Goal: Task Accomplishment & Management: Use online tool/utility

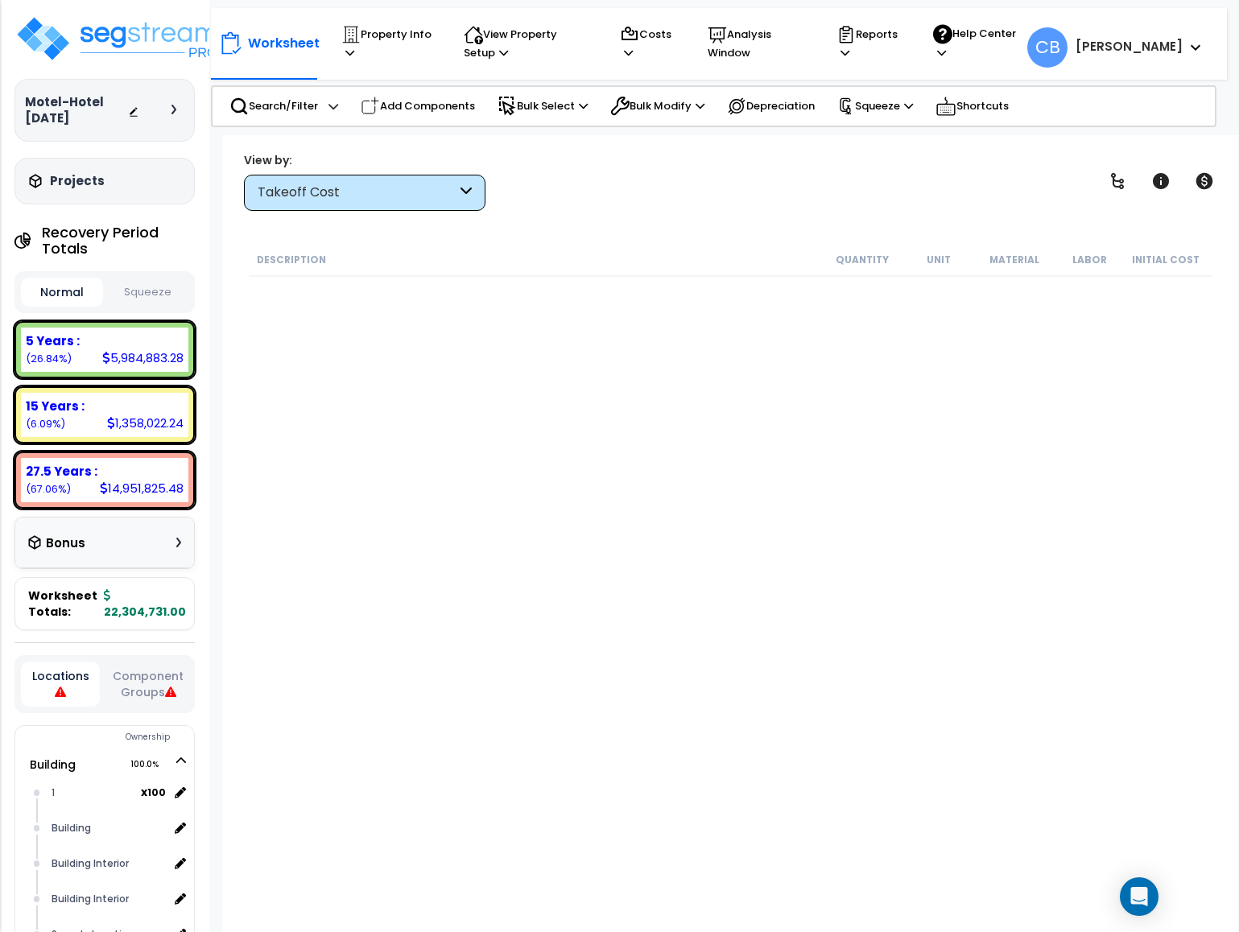
click at [369, 186] on div "Takeoff Cost" at bounding box center [357, 193] width 199 height 19
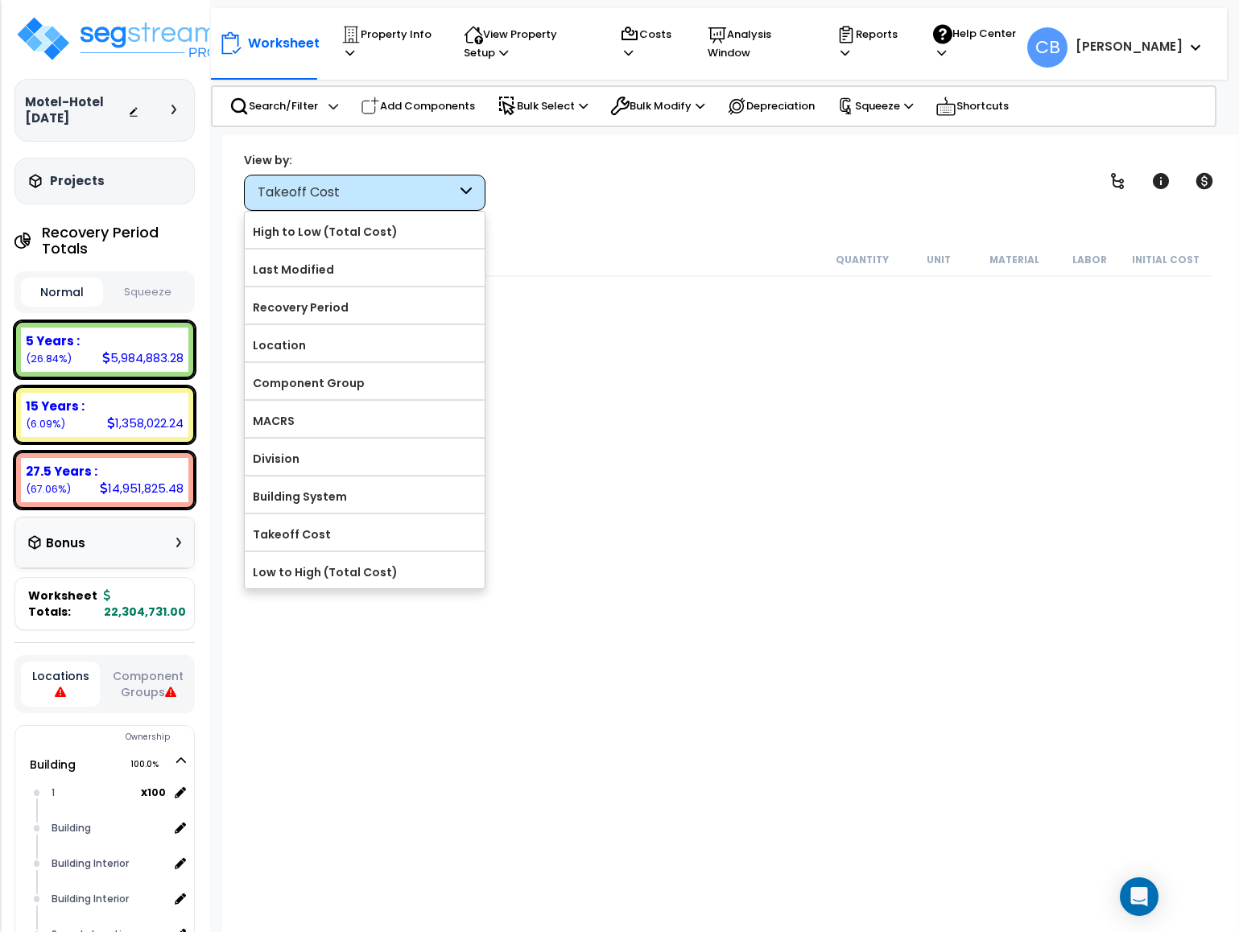
click at [843, 215] on div "Worksheet Property Info Property Setup Add Property Unit Template property Clon…" at bounding box center [730, 601] width 1016 height 932
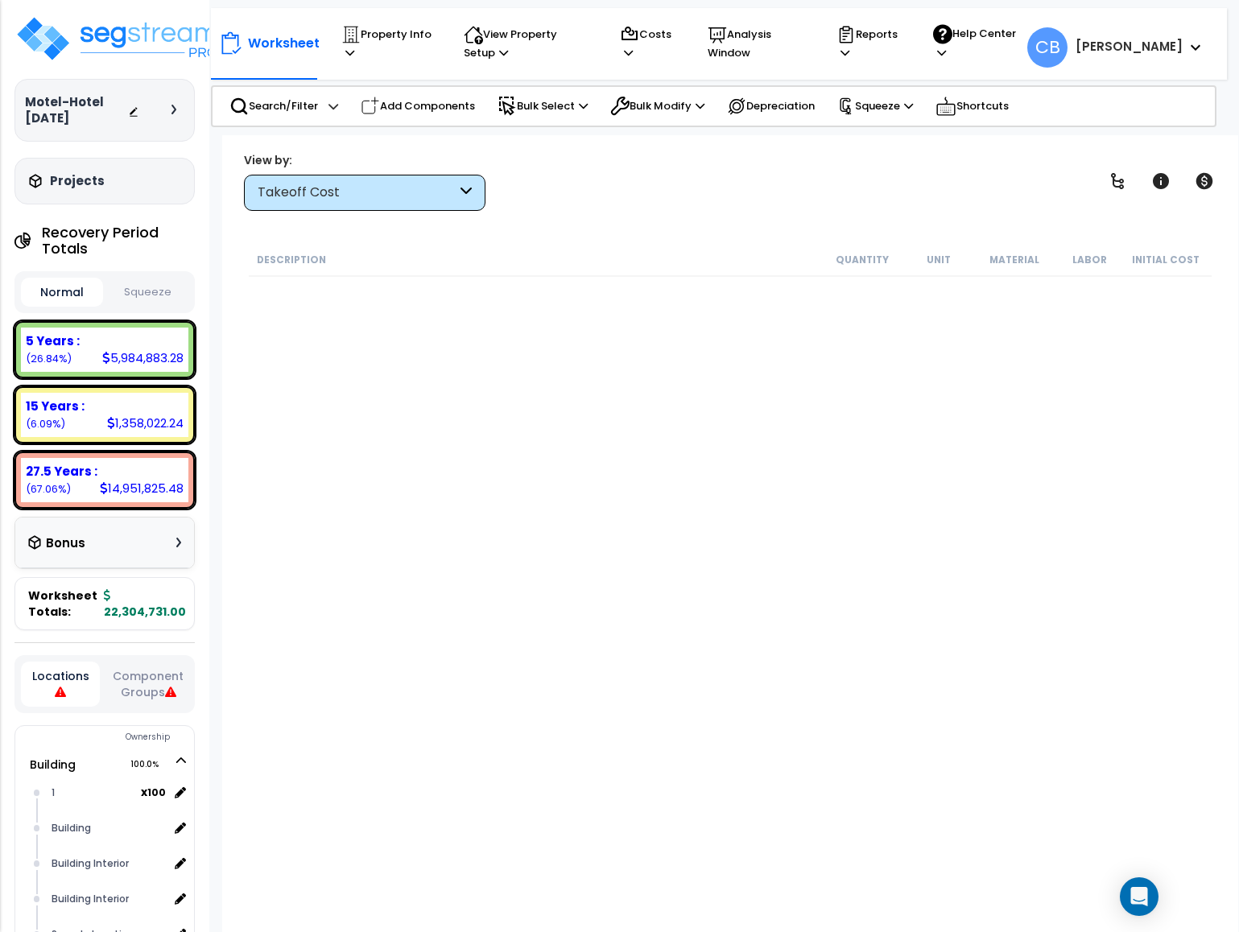
click at [329, 189] on div "Takeoff Cost" at bounding box center [357, 193] width 199 height 19
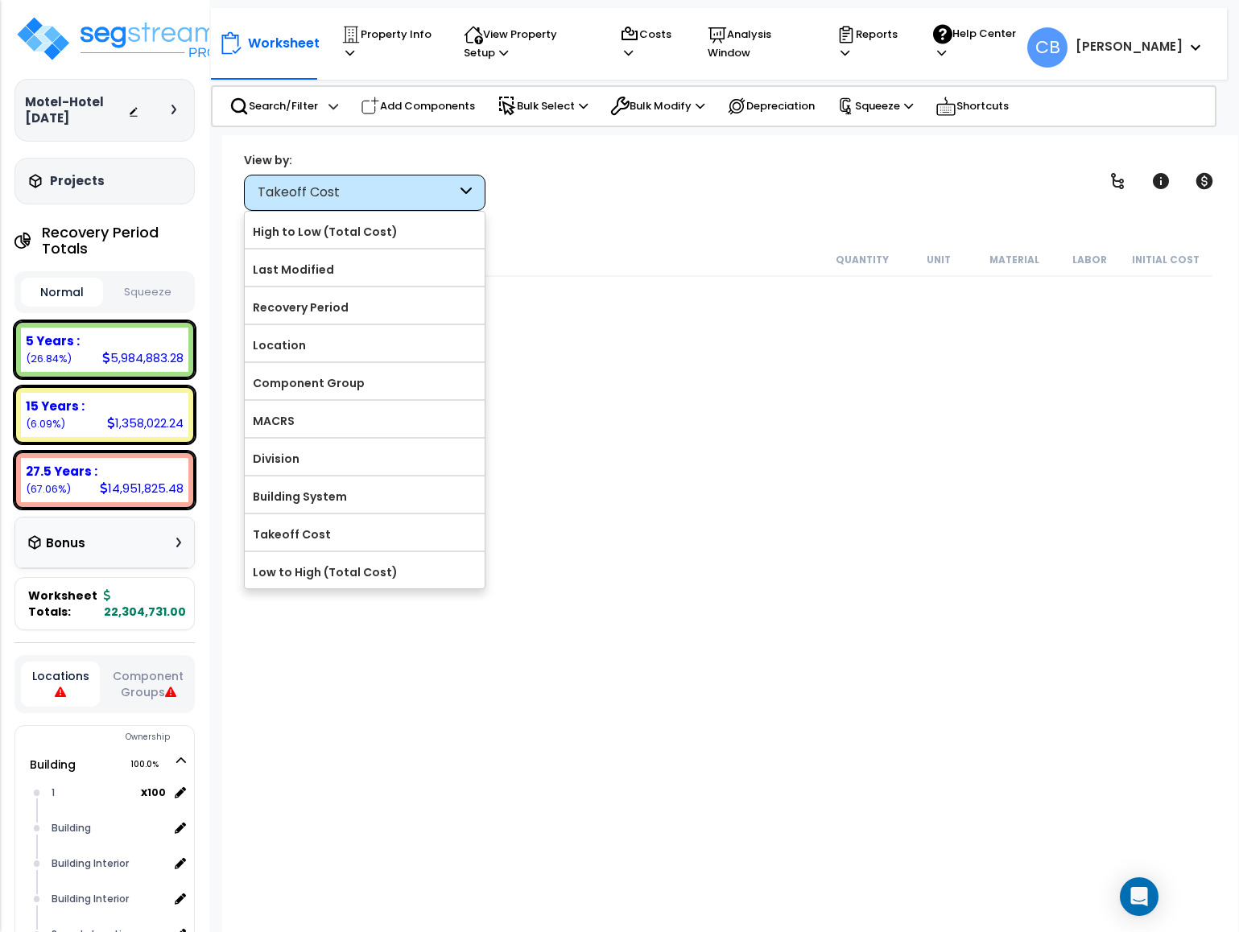
drag, startPoint x: 314, startPoint y: 227, endPoint x: 322, endPoint y: 225, distance: 8.4
click at [314, 228] on label "High to Low (Total Cost)" at bounding box center [365, 232] width 240 height 24
click at [0, 0] on input "High to Low (Total Cost)" at bounding box center [0, 0] width 0 height 0
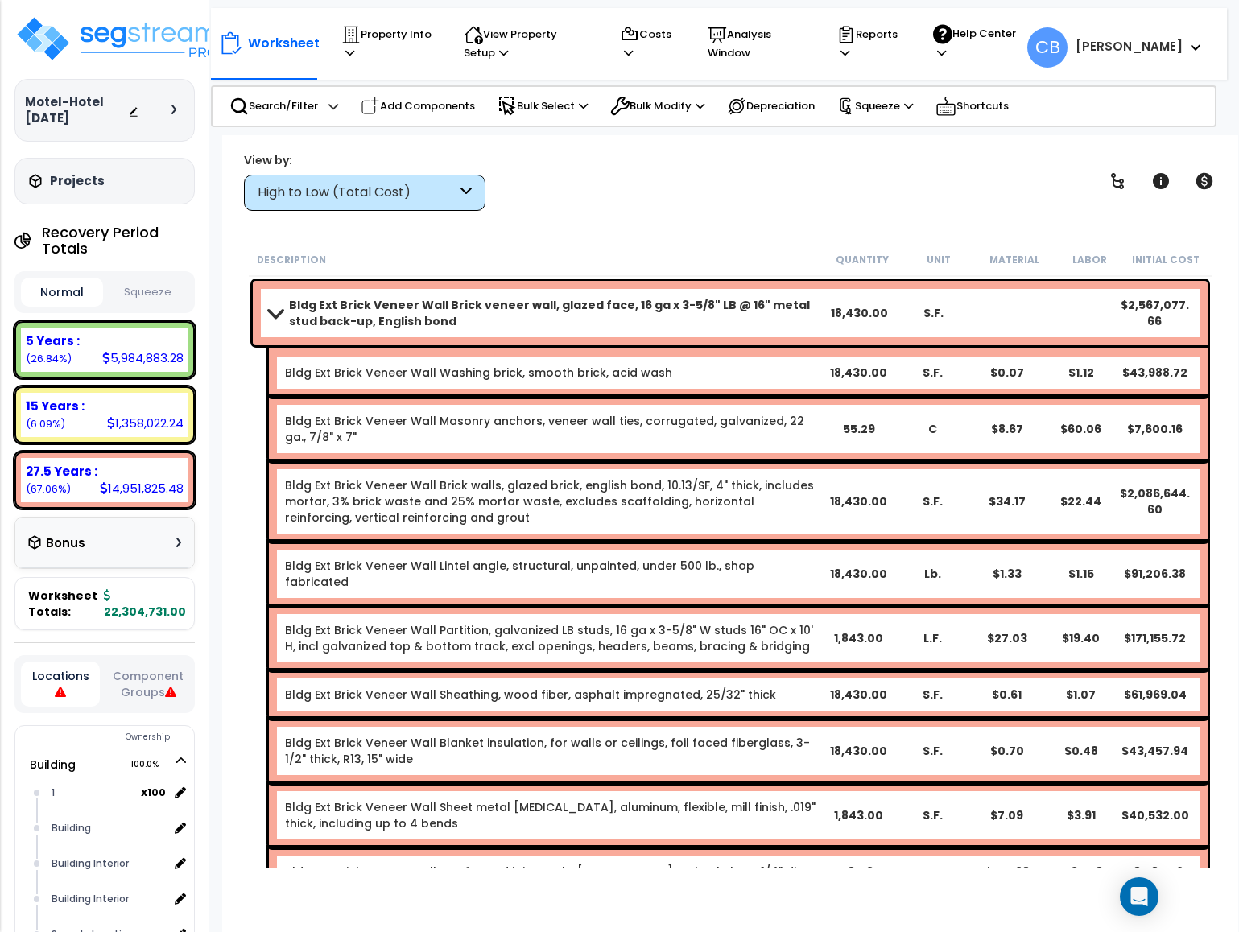
drag, startPoint x: 667, startPoint y: 320, endPoint x: 720, endPoint y: 320, distance: 53.1
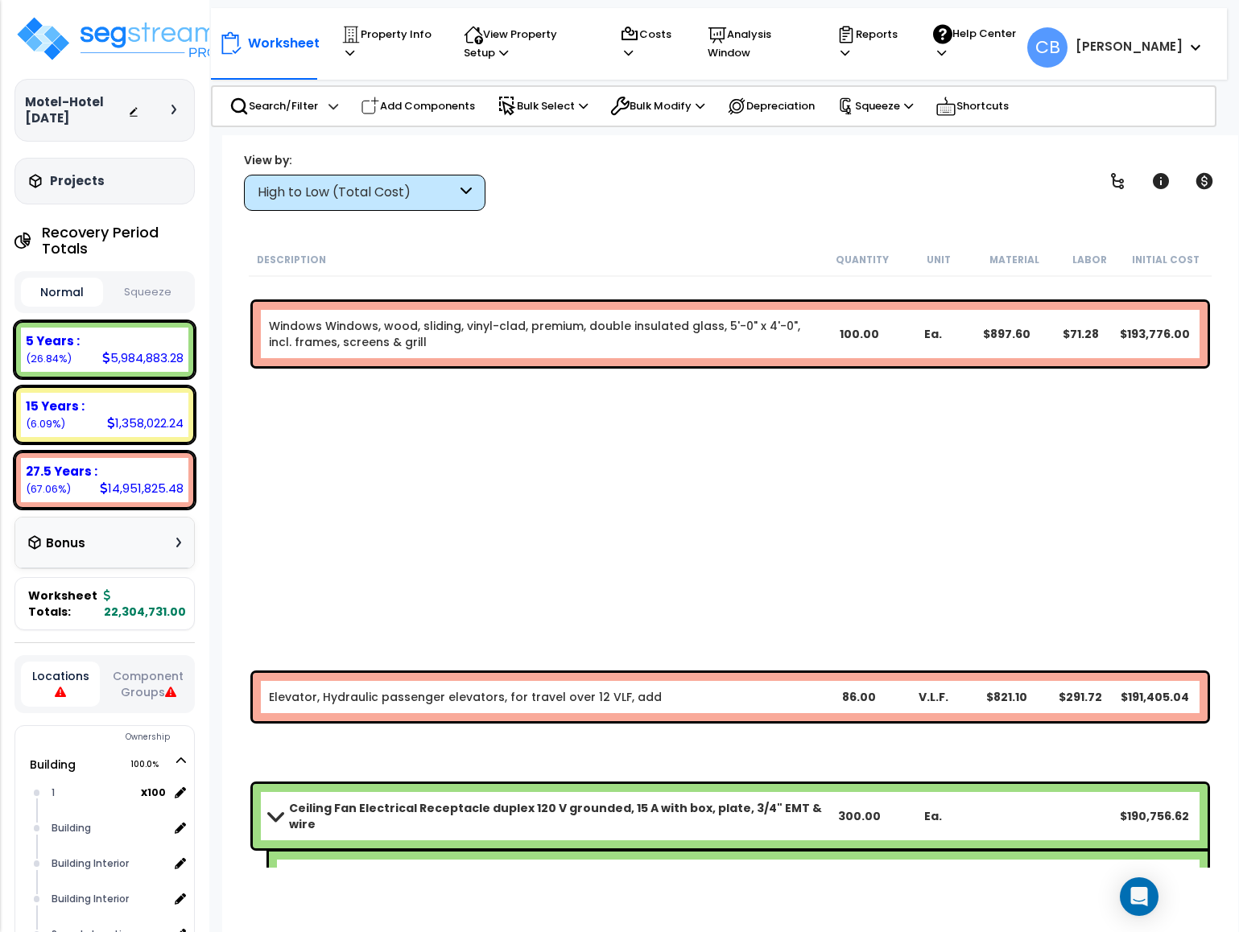
scroll to position [9421, 0]
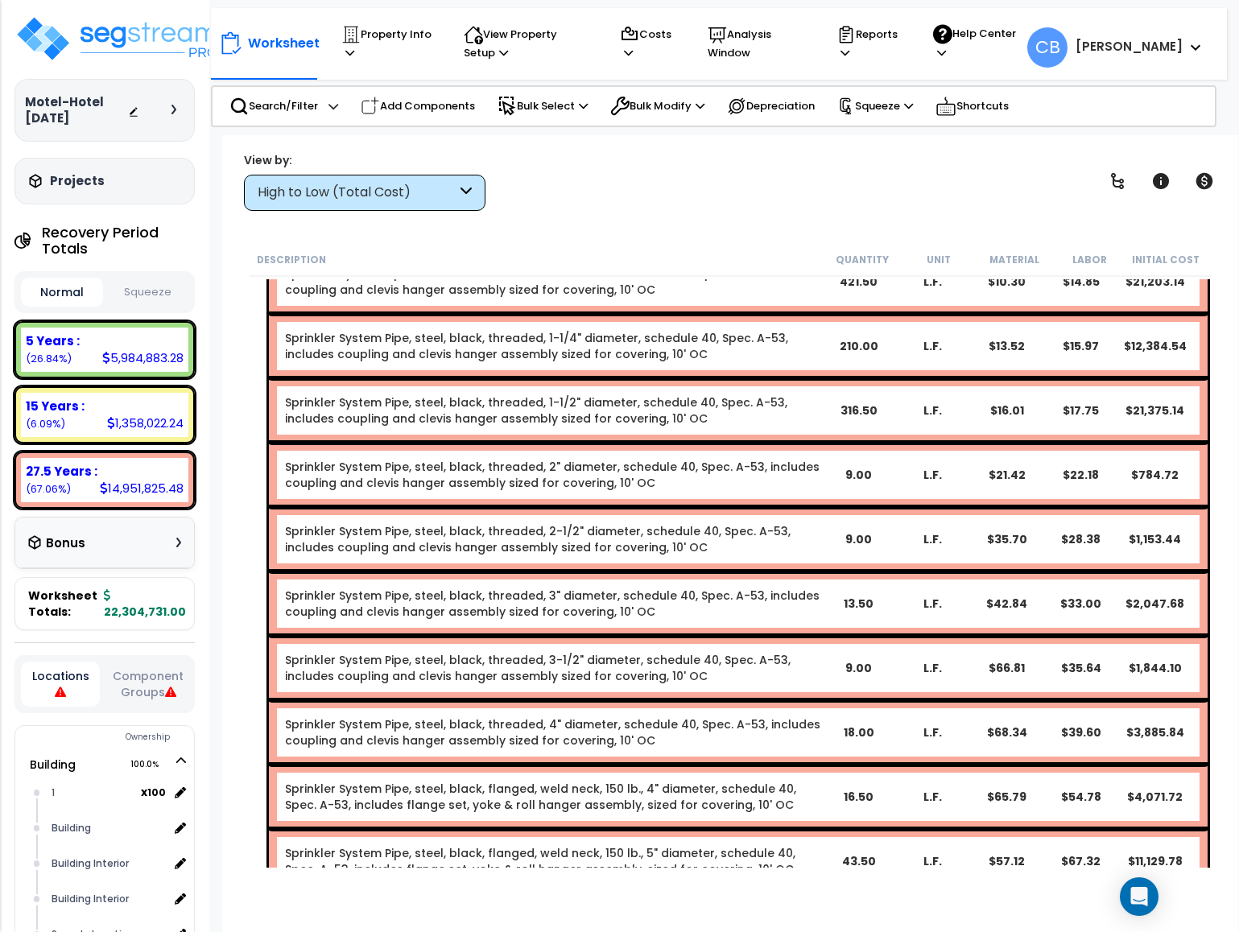
drag, startPoint x: 821, startPoint y: 372, endPoint x: 812, endPoint y: 401, distance: 30.3
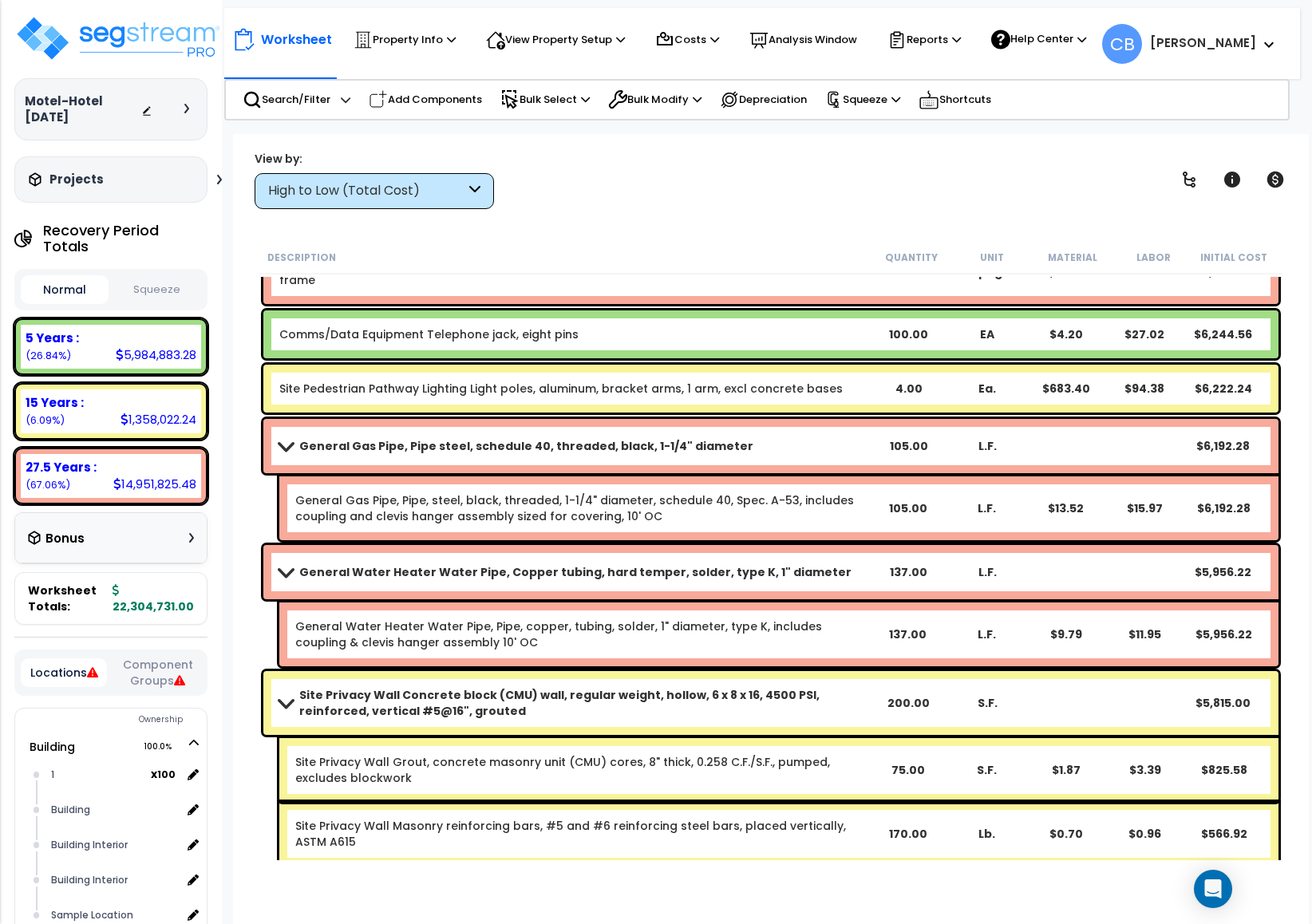
scroll to position [44214, 0]
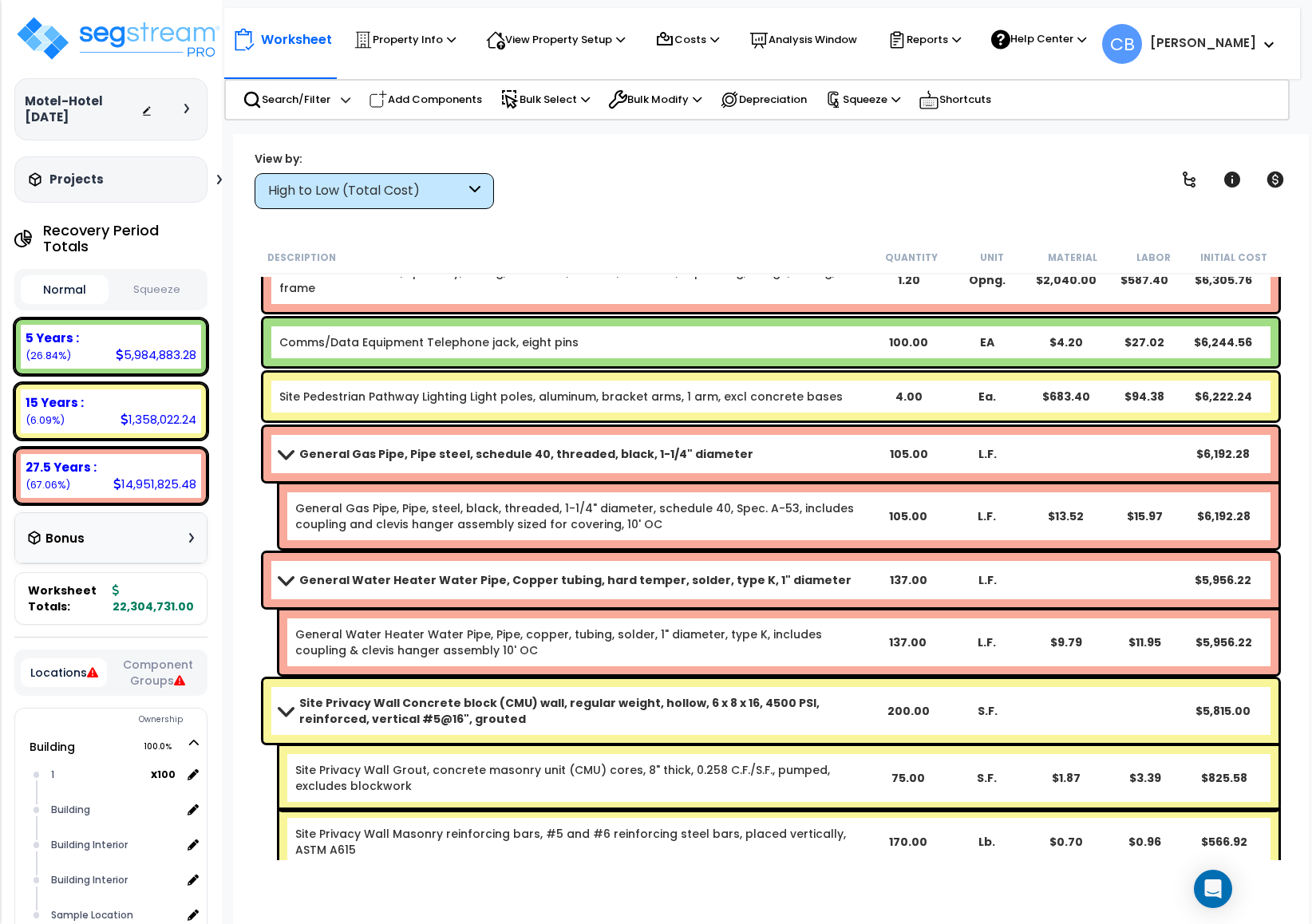
drag, startPoint x: 592, startPoint y: 377, endPoint x: 602, endPoint y: 379, distance: 10.2
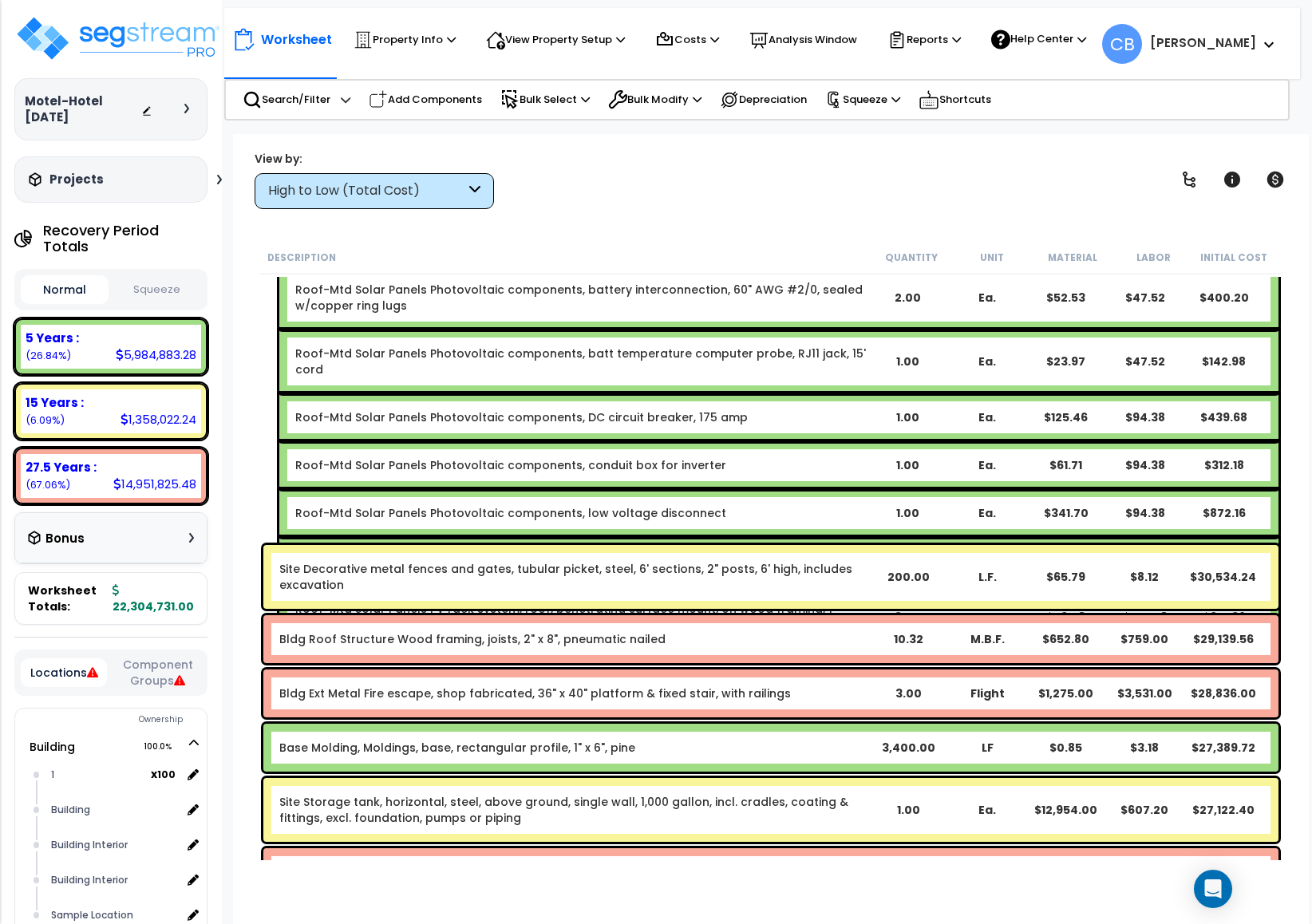
scroll to position [30456, 0]
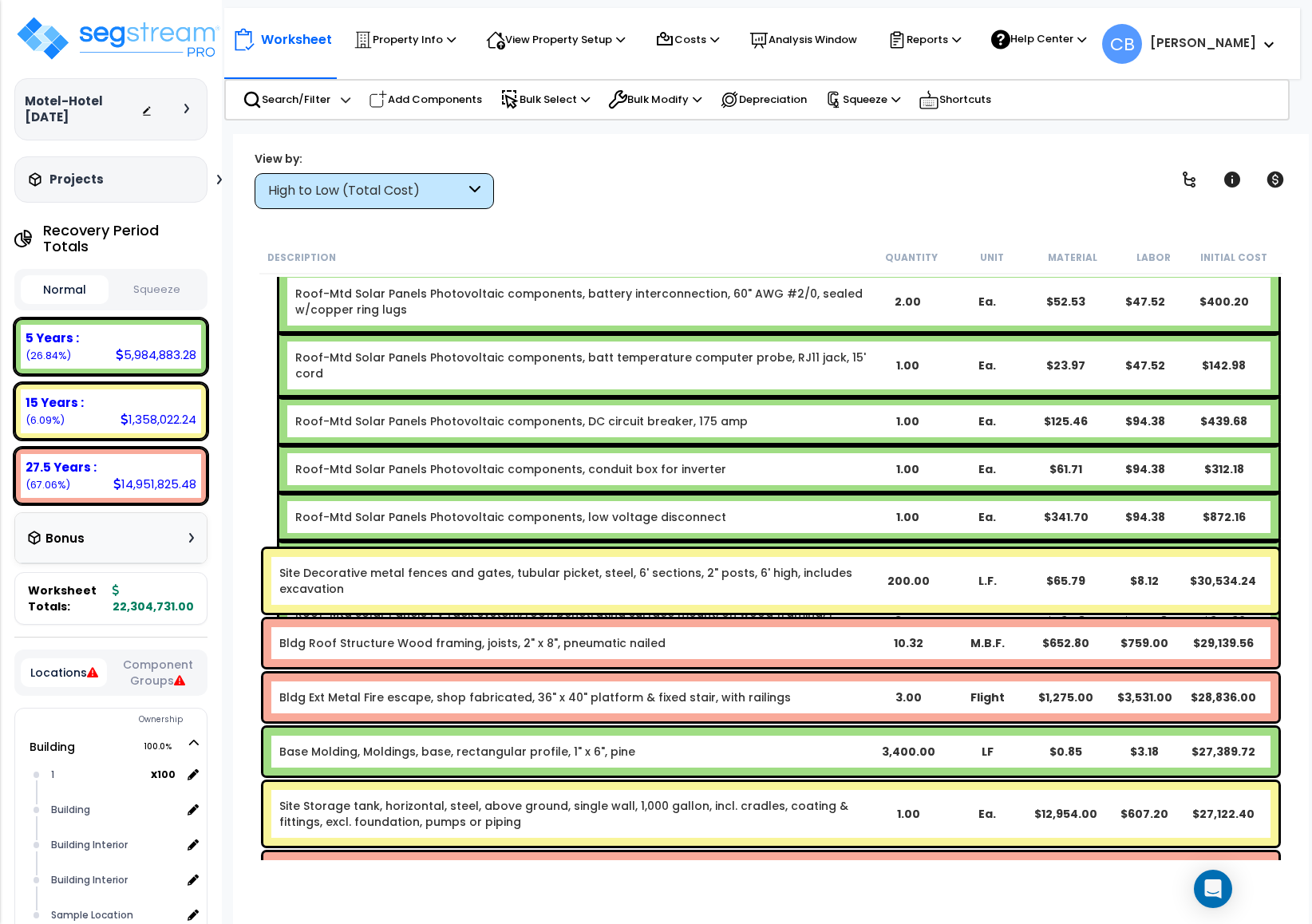
drag, startPoint x: 1308, startPoint y: 323, endPoint x: 1176, endPoint y: 379, distance: 143.4
click at [1228, 323] on div "Worksheet Property Info Property Setup Add Property Unit Template property Clon…" at bounding box center [771, 596] width 1076 height 924
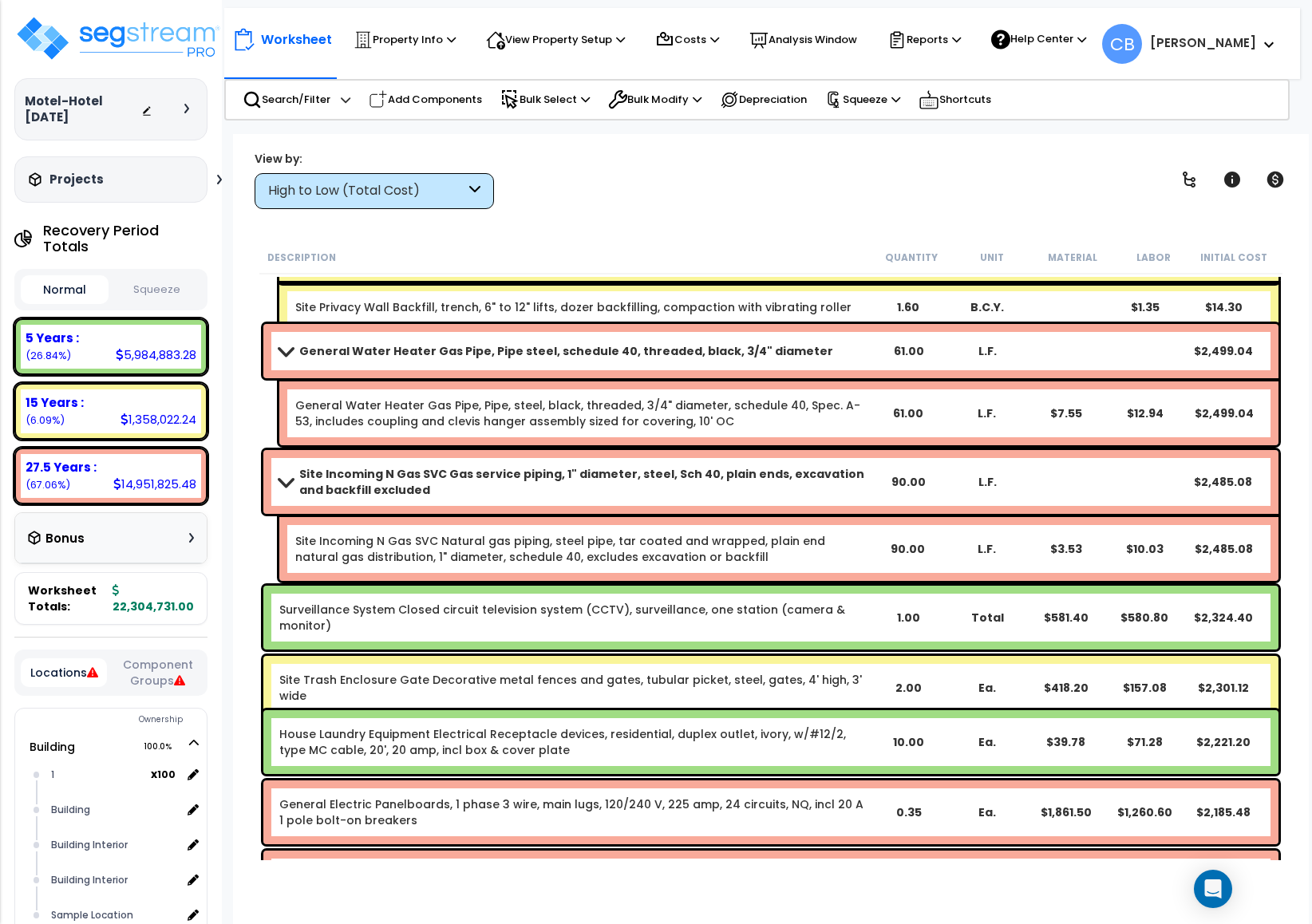
scroll to position [51686, 0]
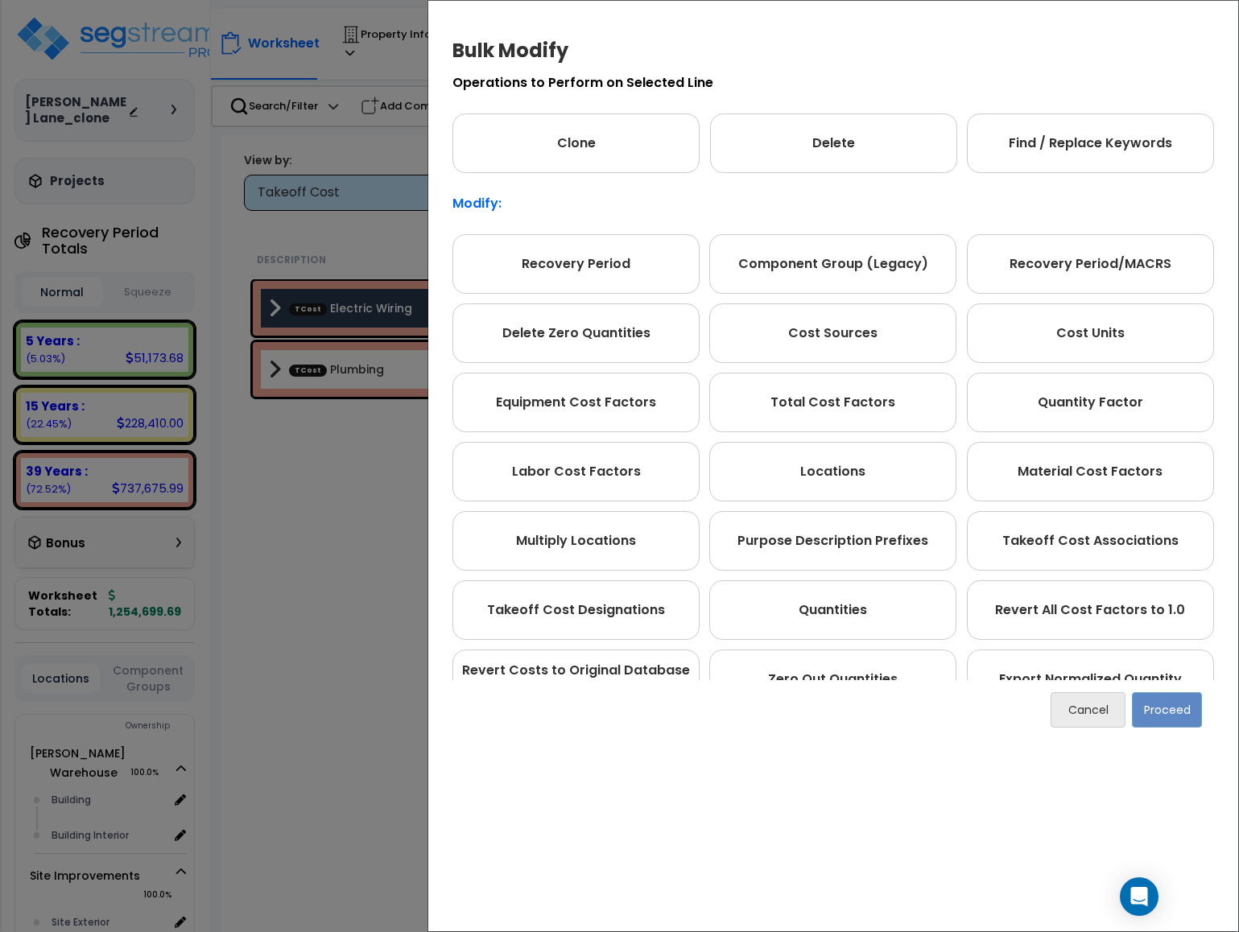
click at [315, 497] on div "Bulk Modify Operations to Perform on Selected Line Clone Delete Find / Replace …" at bounding box center [619, 466] width 1239 height 932
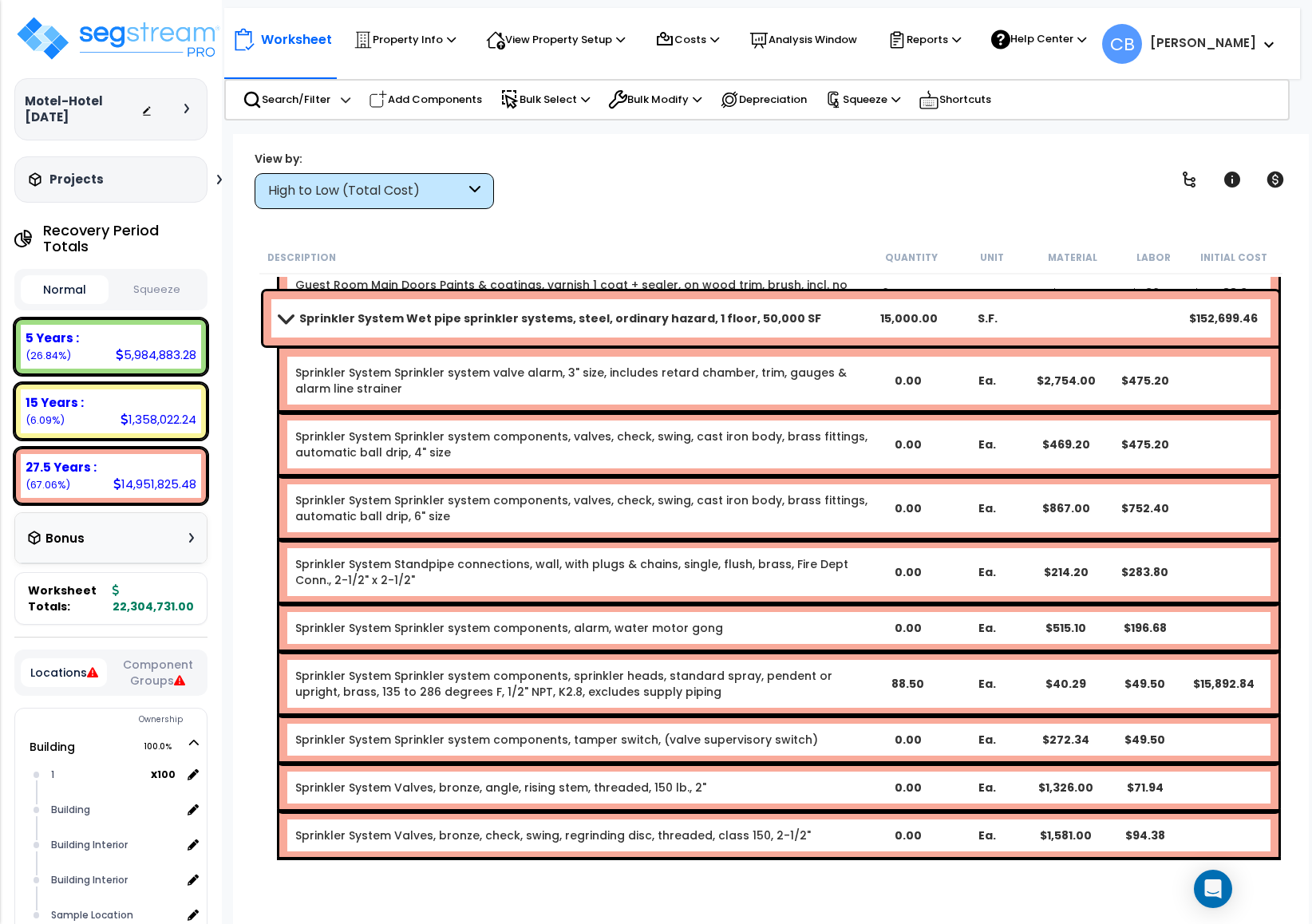
scroll to position [9551, 0]
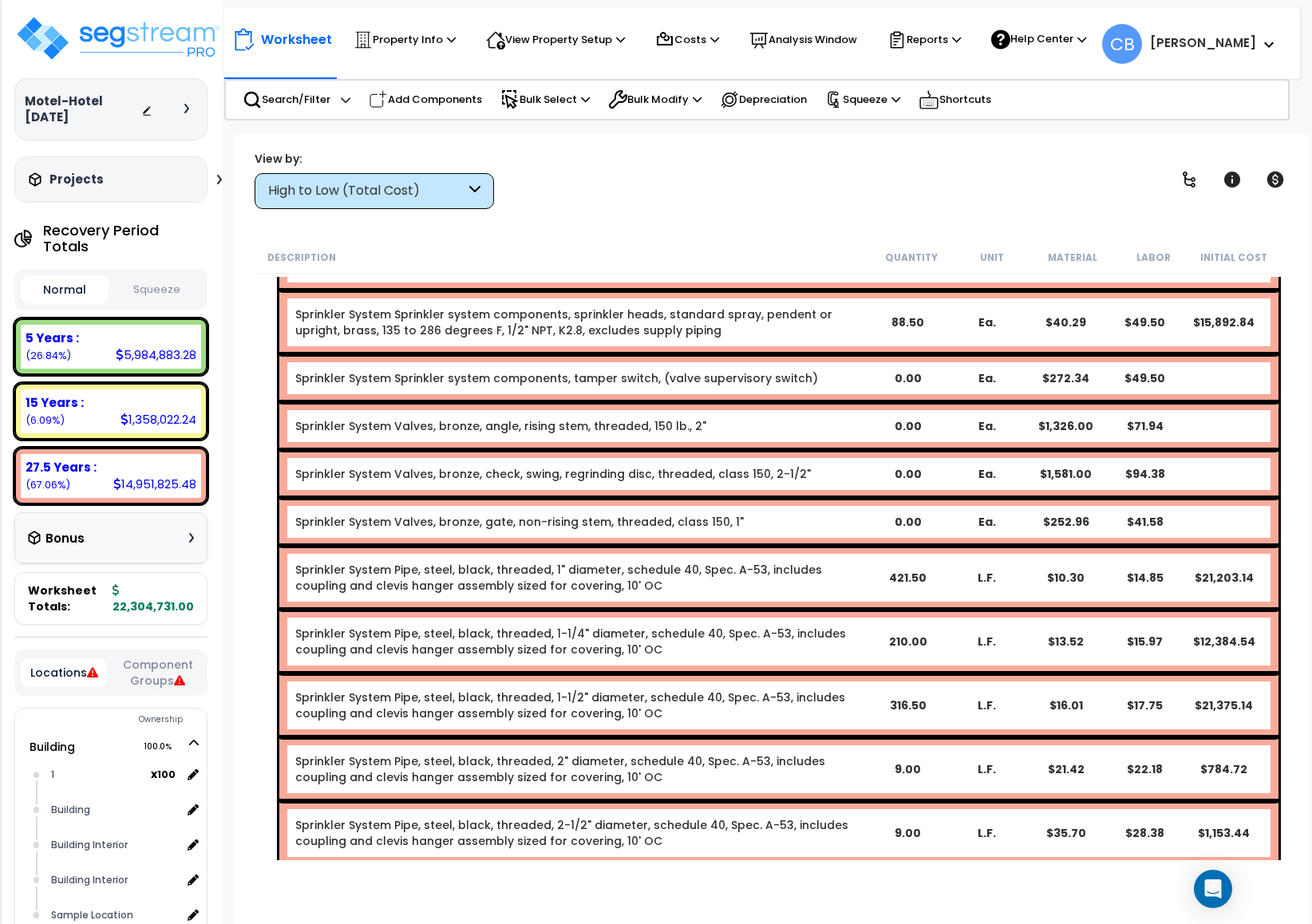
click at [577, 421] on div "Sprinkler System Valves, bronze, angle, rising stem, threaded, 150 lb., 2" 0.00…" at bounding box center [779, 426] width 1000 height 48
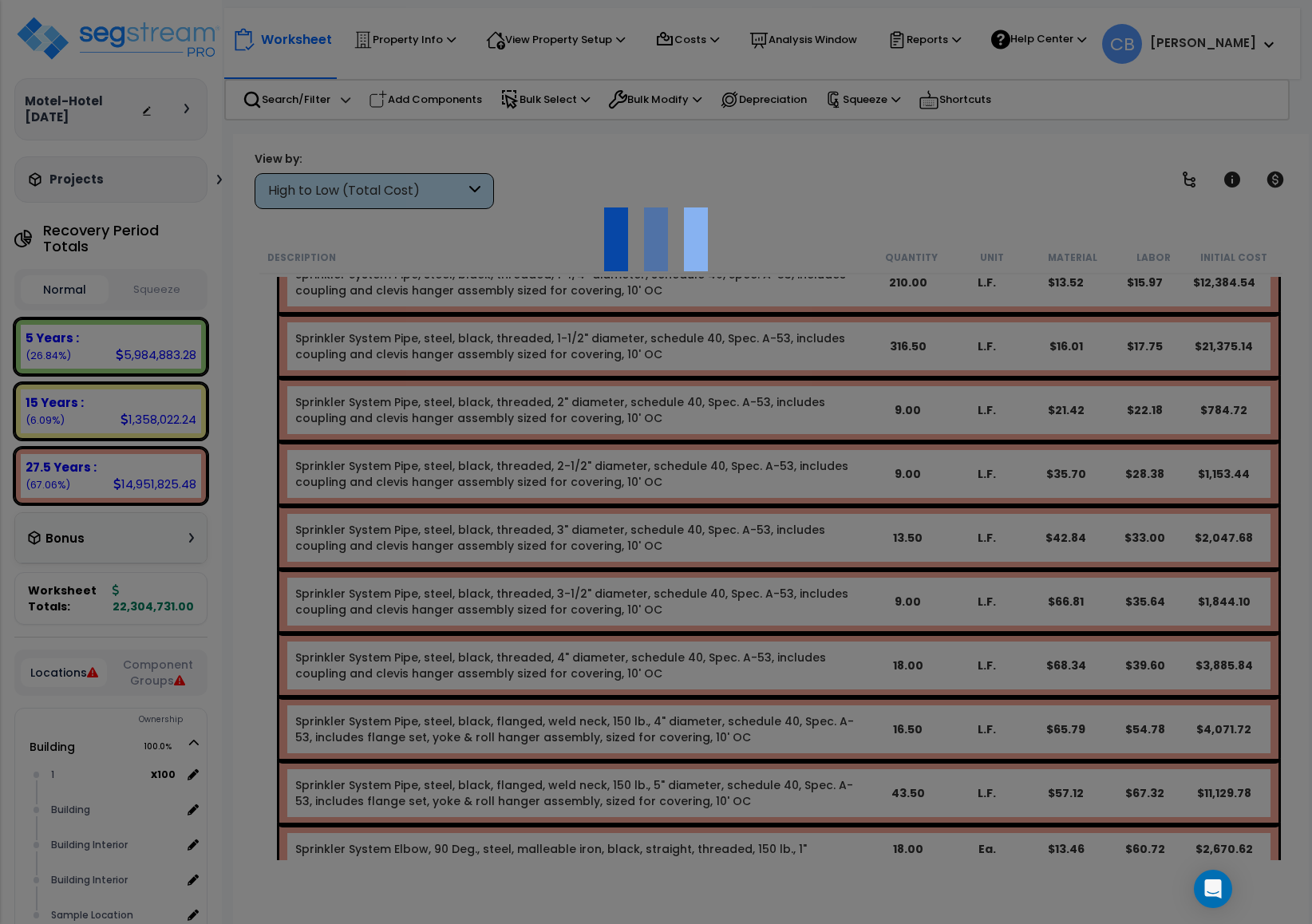
click at [577, 421] on div at bounding box center [656, 462] width 1312 height 924
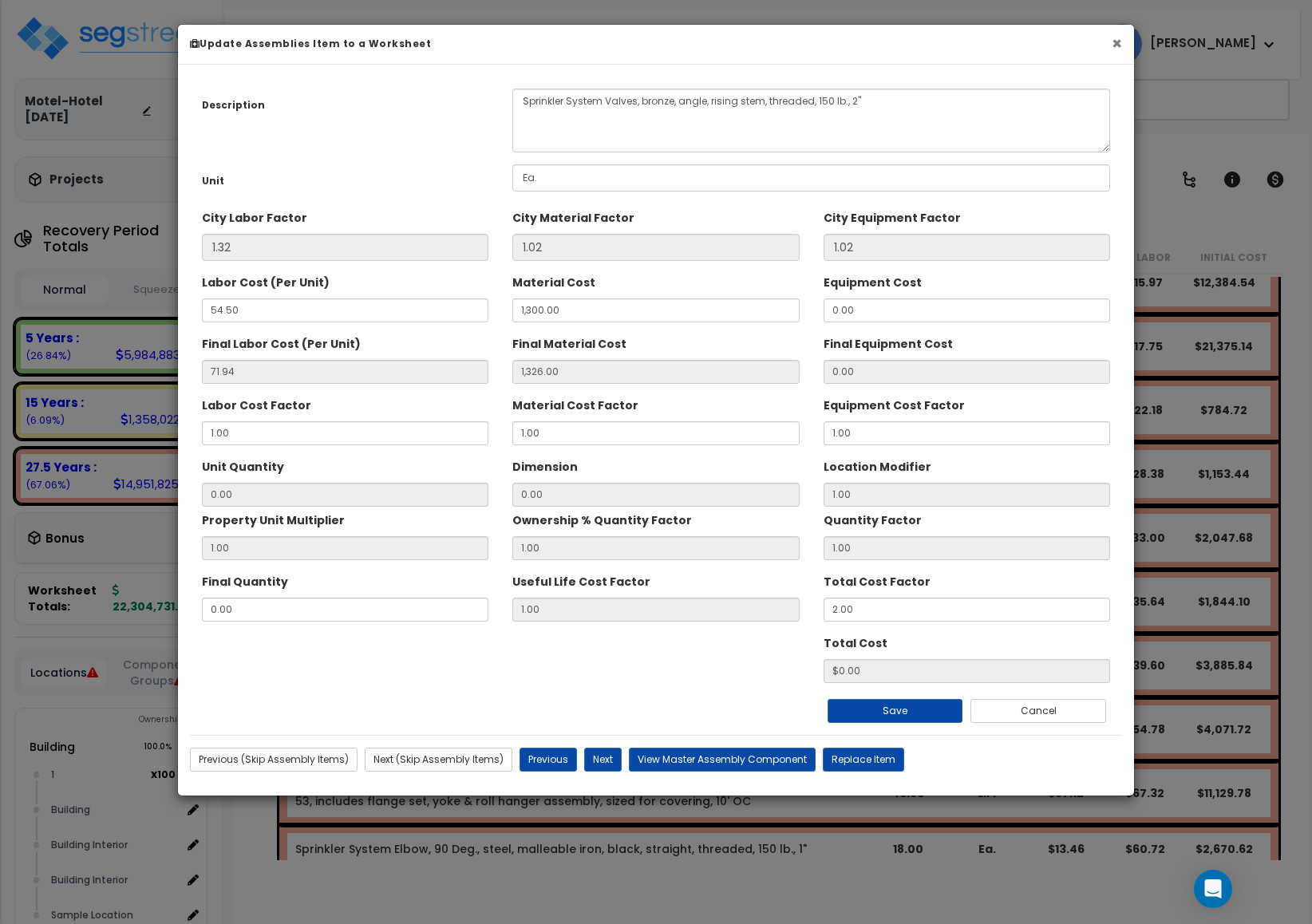
click at [1117, 46] on button "×" at bounding box center [1117, 43] width 10 height 17
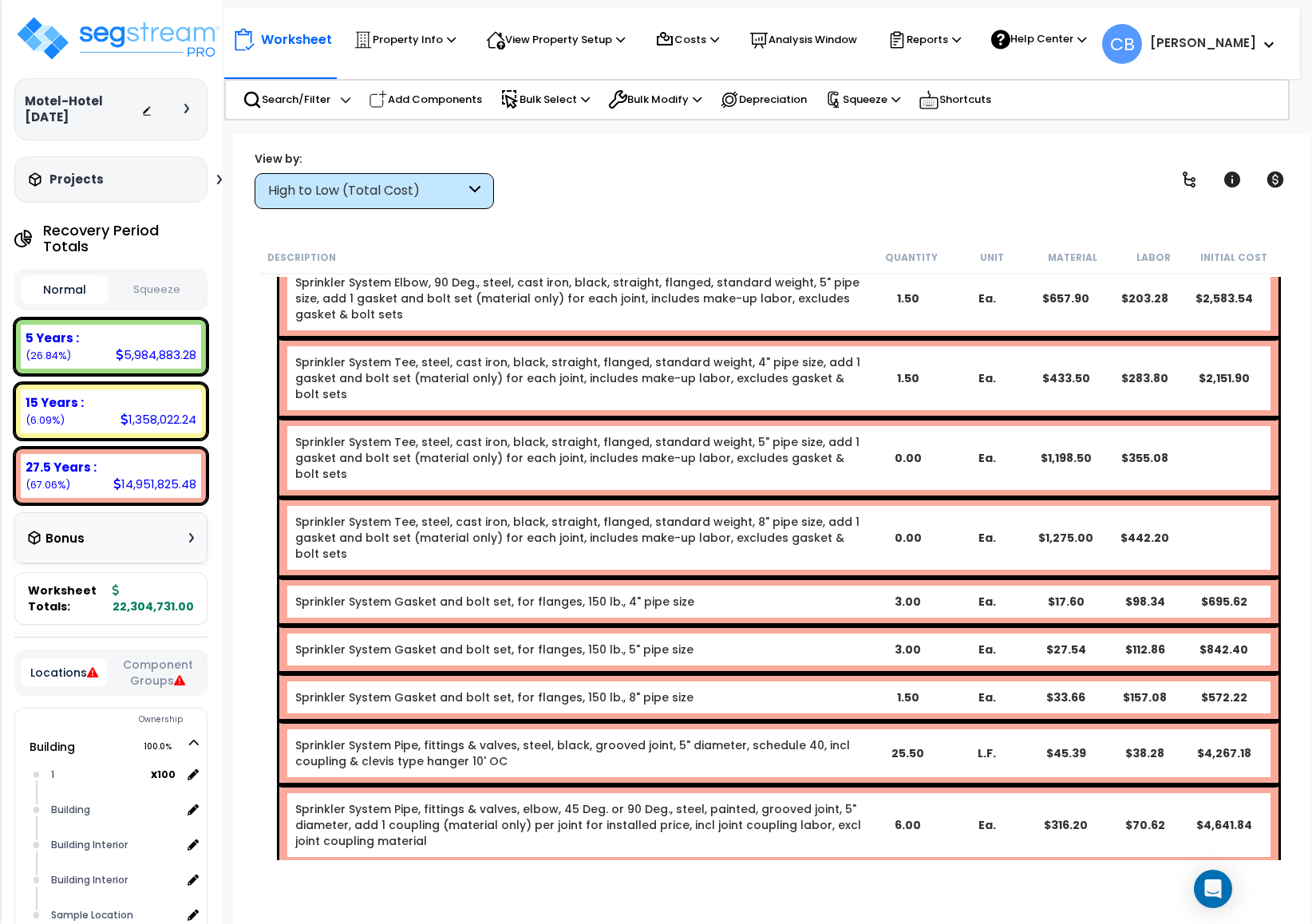
click at [670, 514] on link "Sprinkler System Tee, steel, cast iron, black, straight, flanged, standard weig…" at bounding box center [581, 537] width 572 height 48
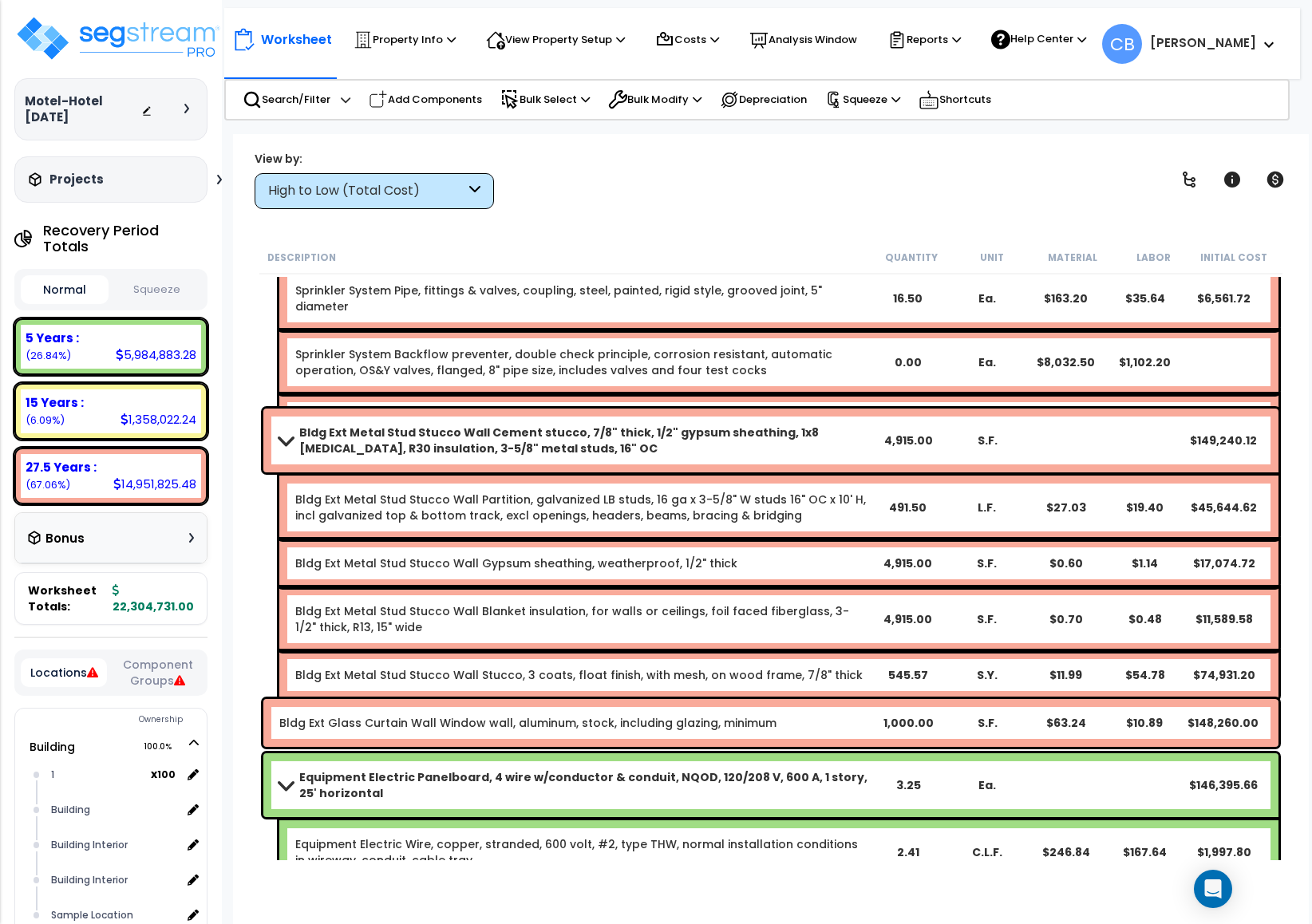
click at [670, 477] on div "Bldg Ext Metal Stud Stucco Wall Partition, galvanized LB studs, 16 ga x 3-5/8" …" at bounding box center [779, 508] width 1000 height 63
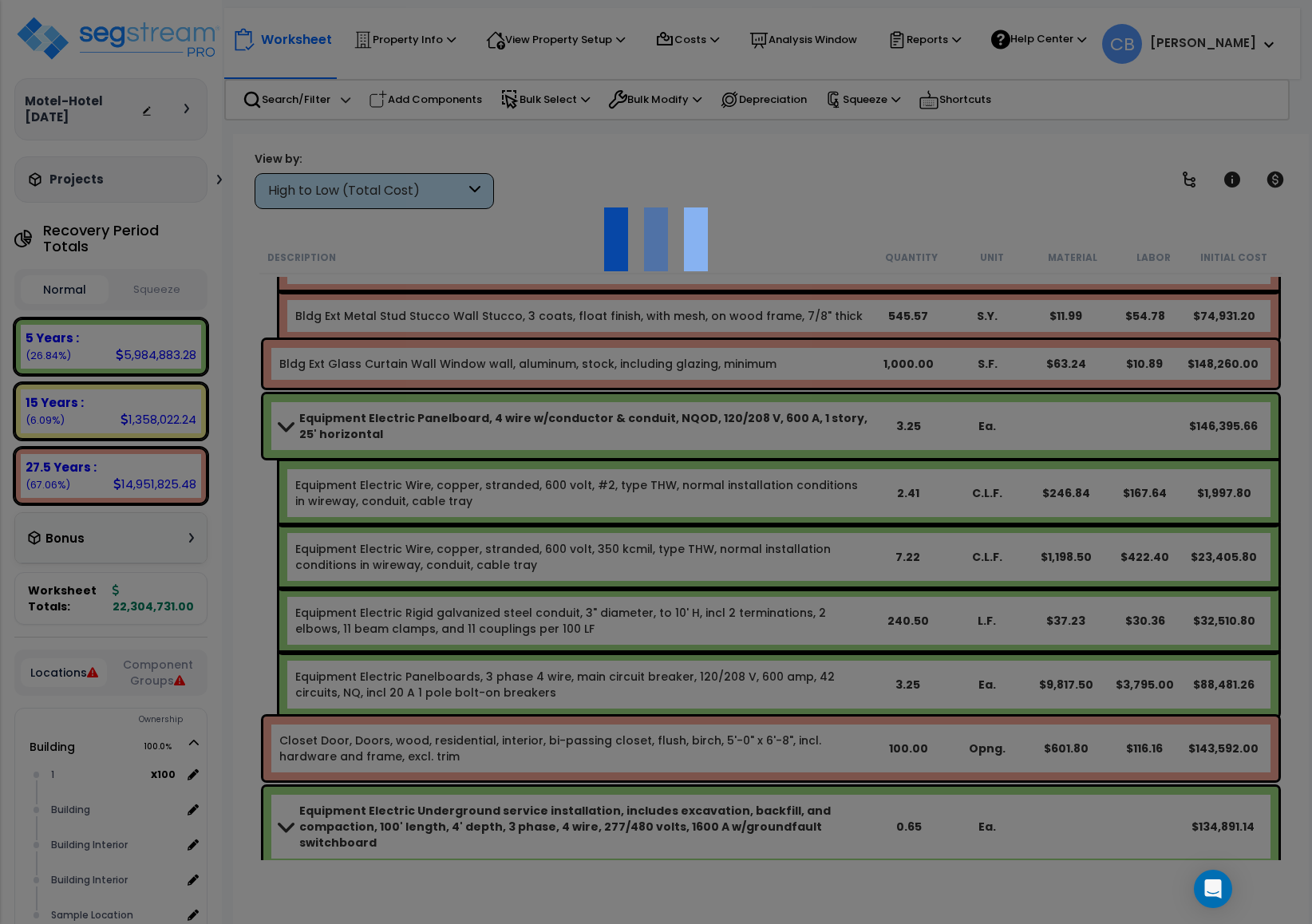
click at [670, 477] on div at bounding box center [656, 462] width 1312 height 924
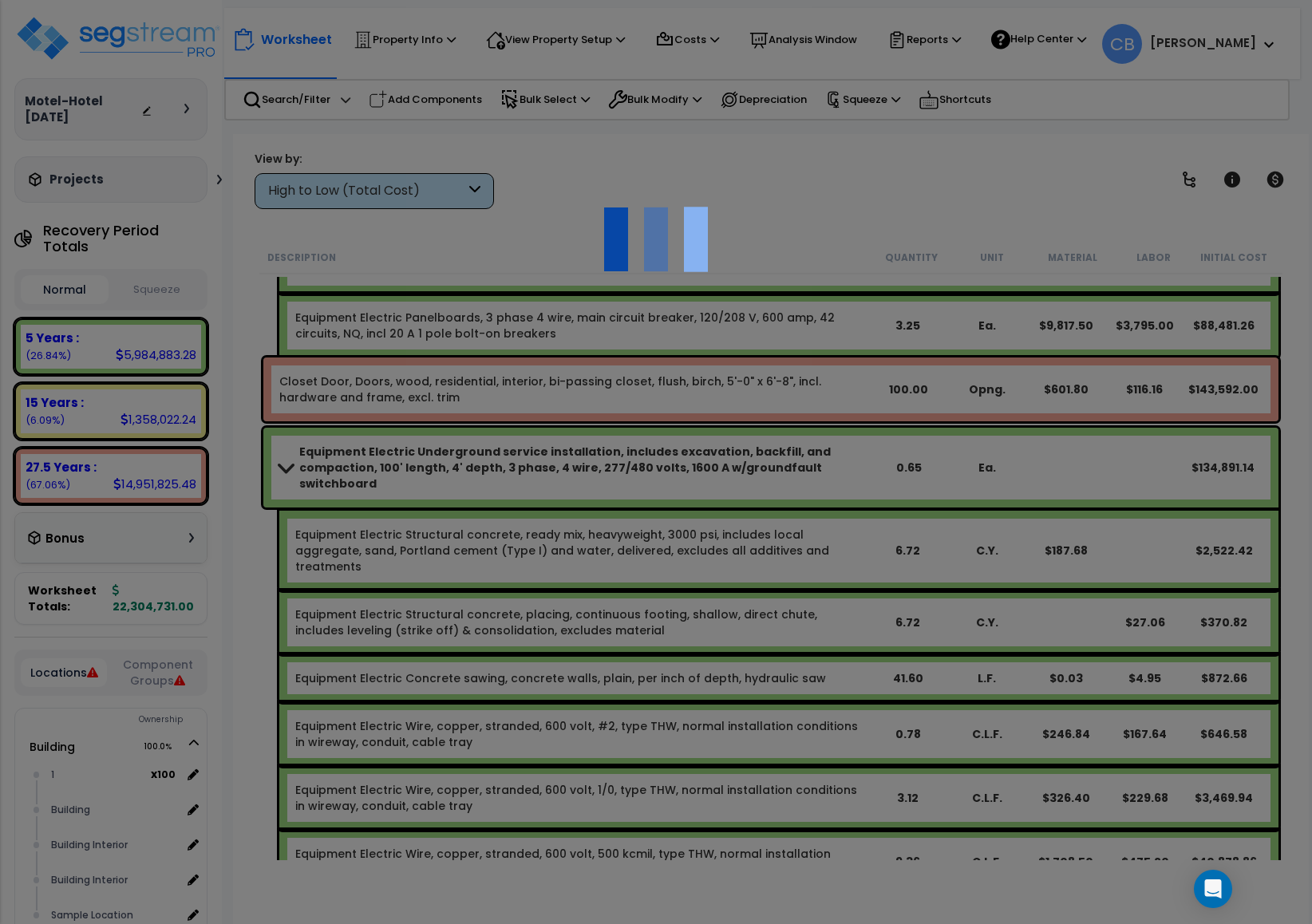
click at [670, 477] on div at bounding box center [656, 462] width 1312 height 924
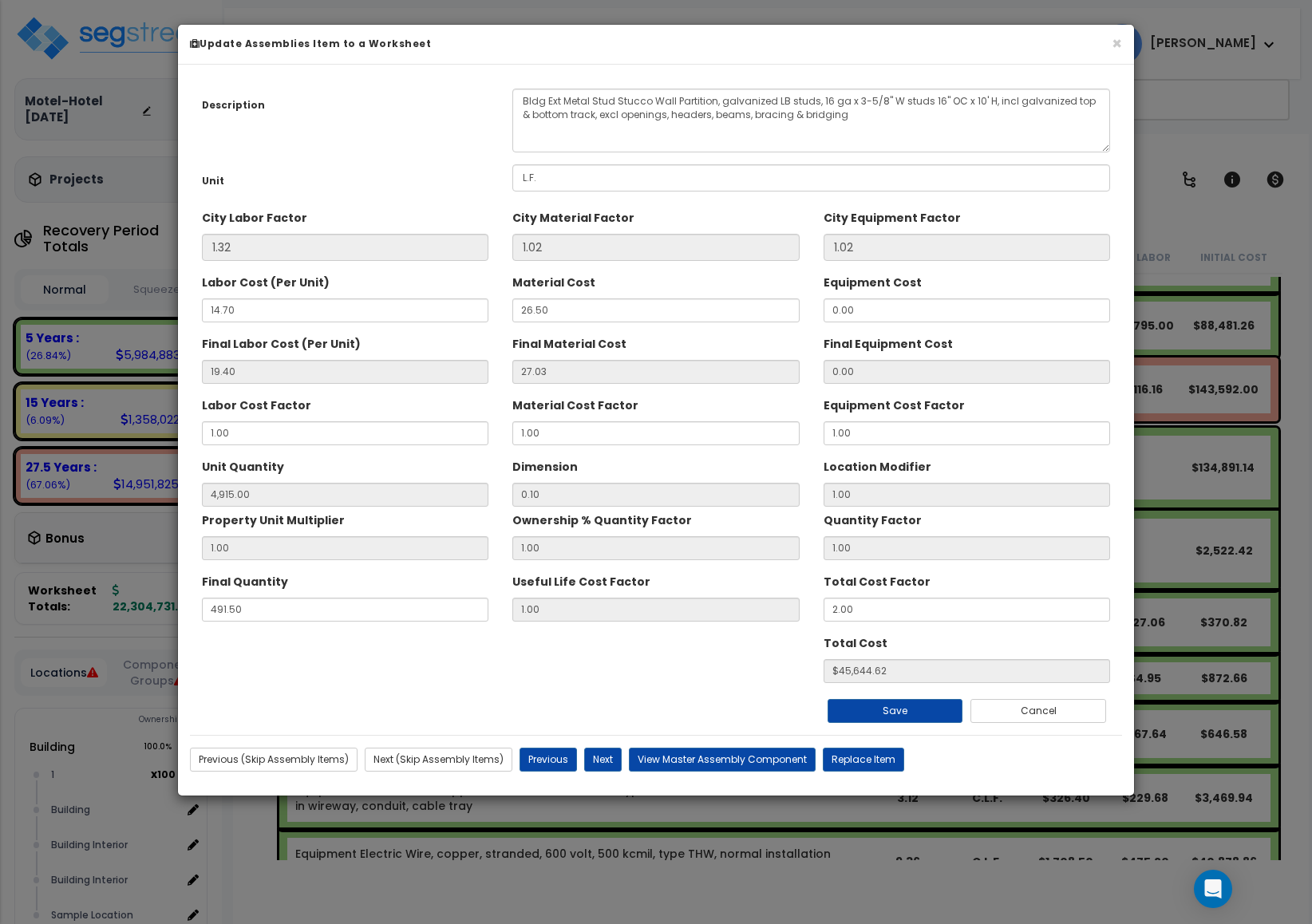
click at [1107, 39] on h6 "Update Assemblies Item to a Worksheet" at bounding box center [656, 44] width 932 height 14
click at [1117, 49] on button "×" at bounding box center [1117, 43] width 10 height 17
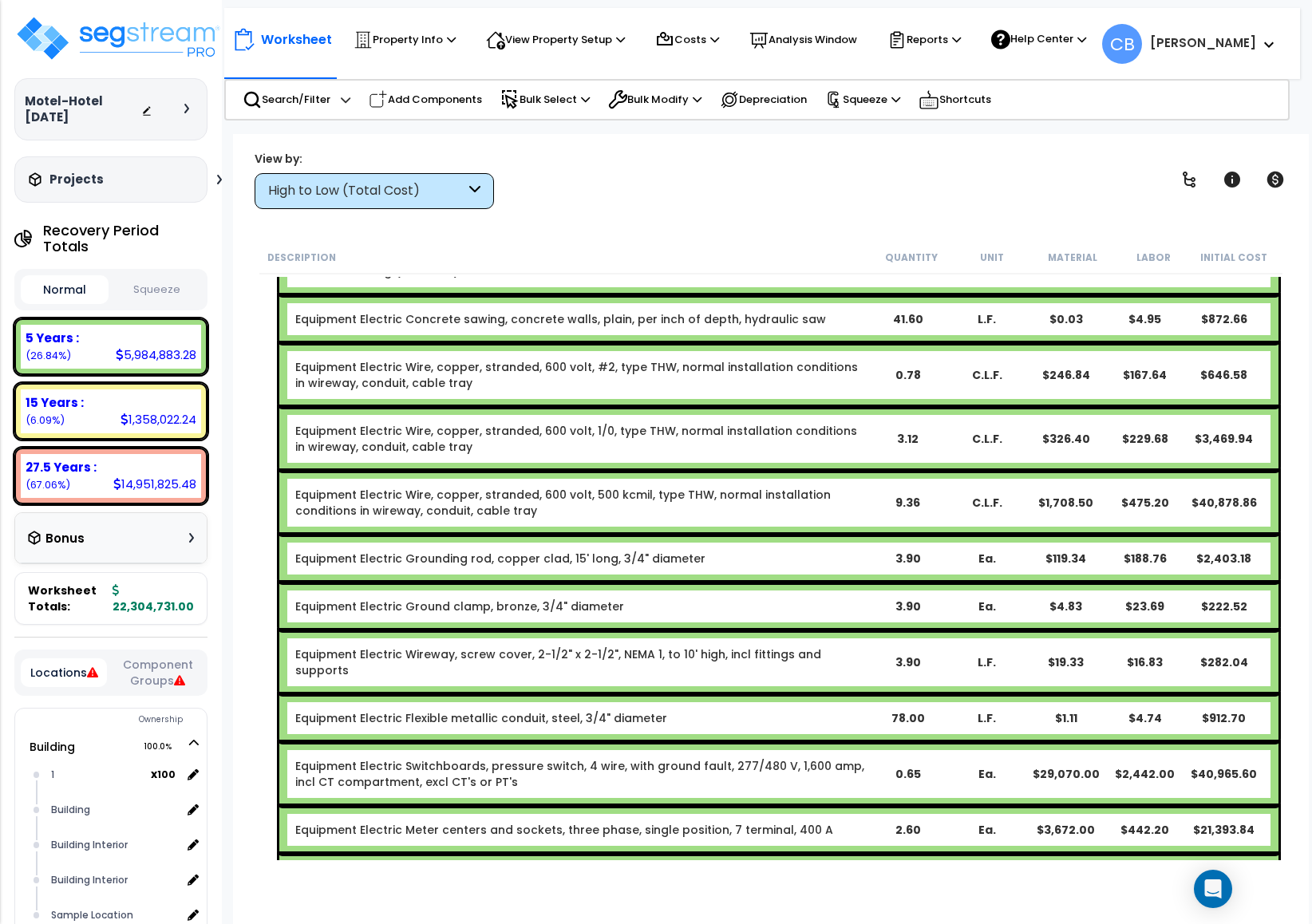
scroll to position [13501, 0]
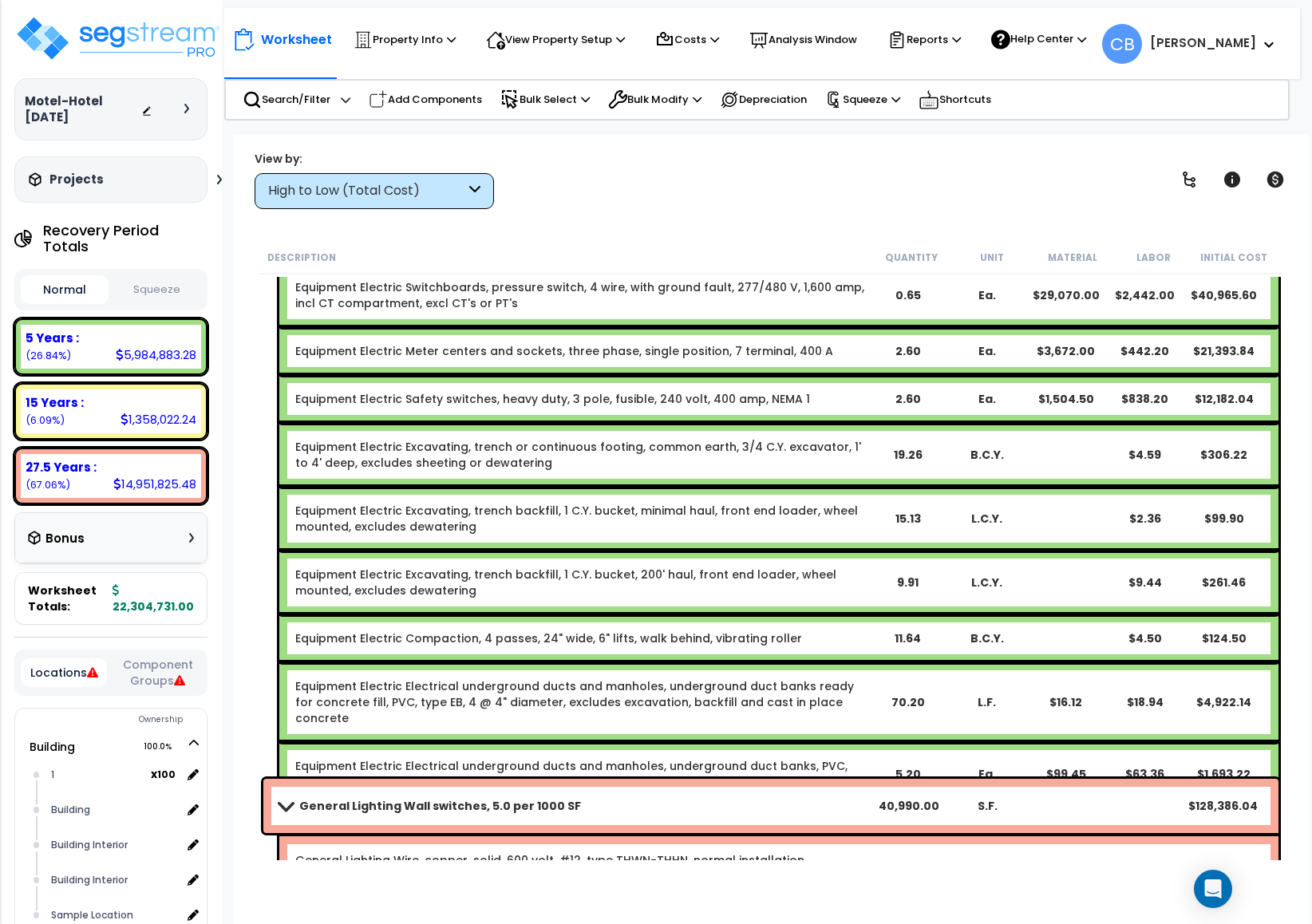
click at [655, 743] on div "Equipment Electric Electrical underground ducts and manholes, underground duct …" at bounding box center [779, 774] width 1000 height 63
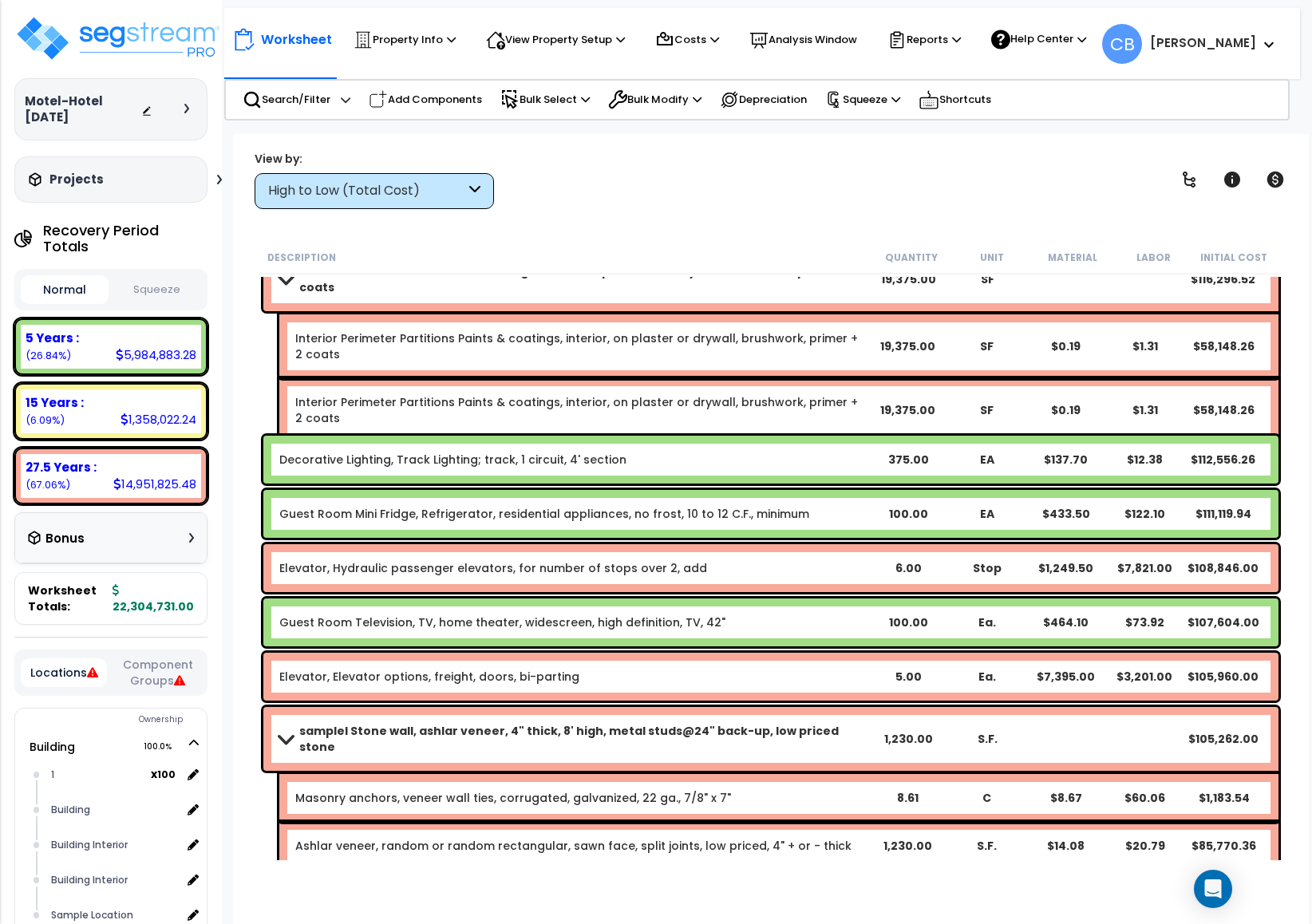
click at [663, 633] on div "Guest Room Television, TV, home theater, widescreen, high definition, TV, 42" 1…" at bounding box center [772, 623] width 1015 height 48
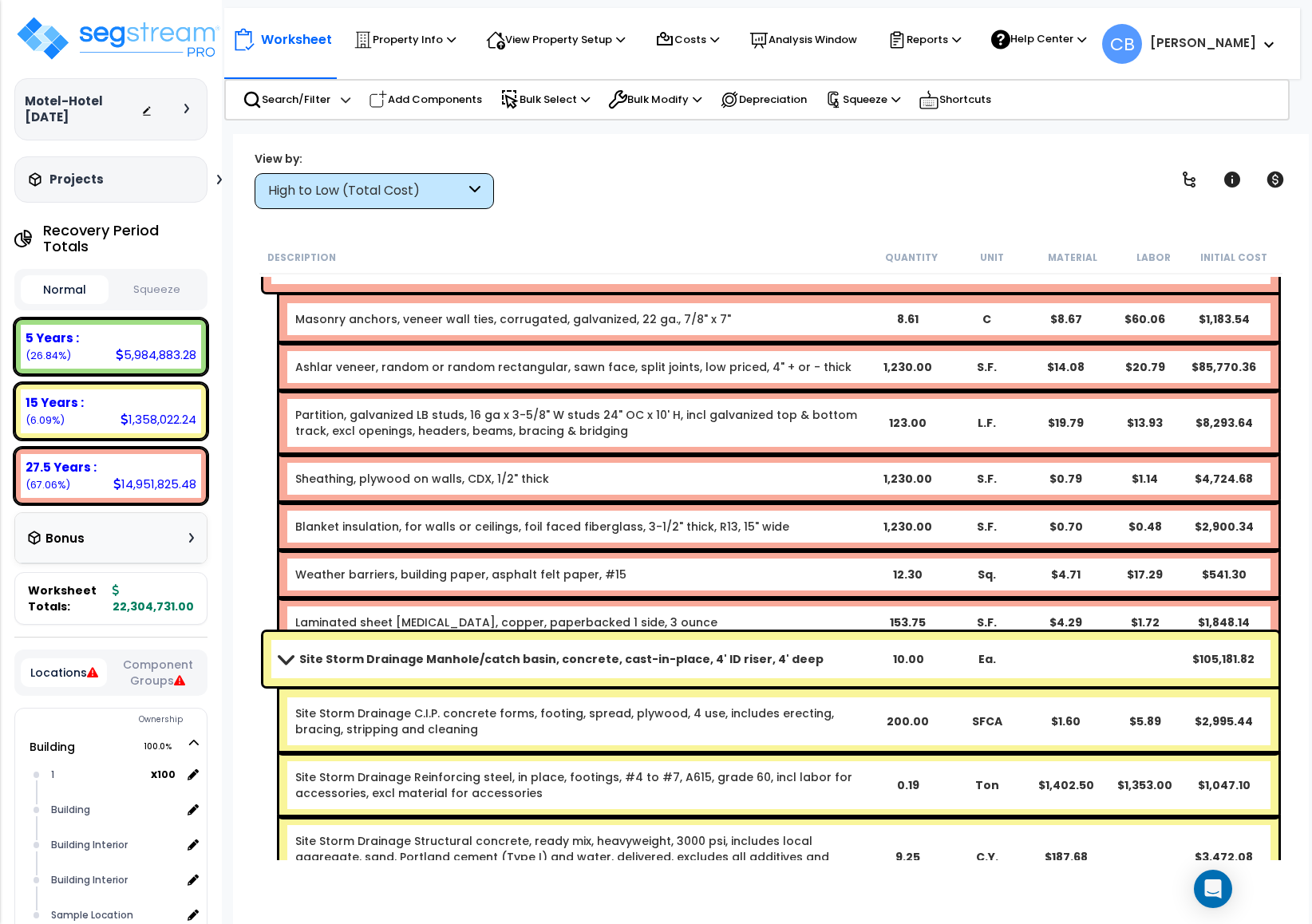
click at [663, 633] on div "Site Storm Drainage Manhole/catch basin, concrete, cast-in-place, 4' ID riser, …" at bounding box center [772, 659] width 1015 height 55
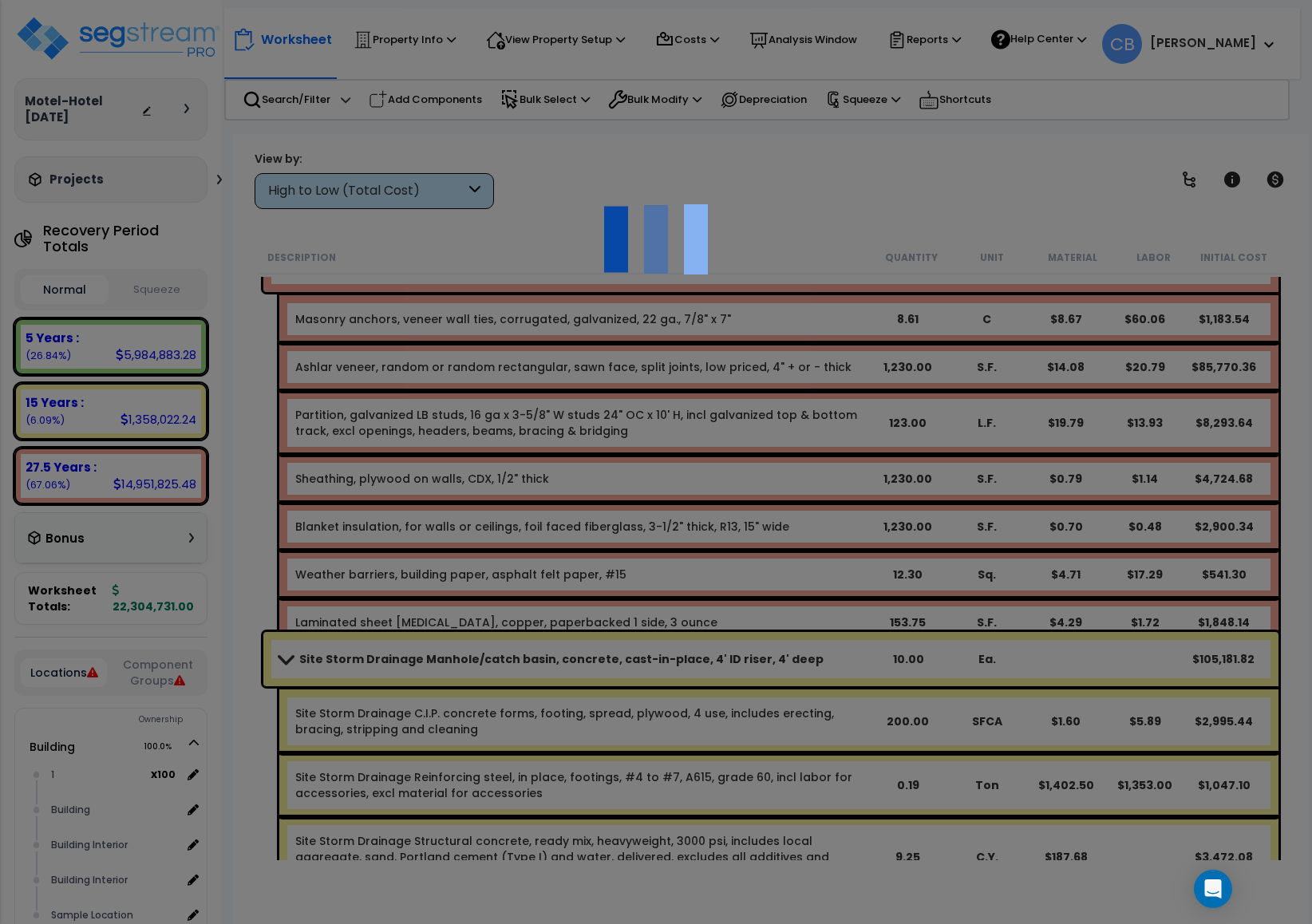
scroll to position [15655, 0]
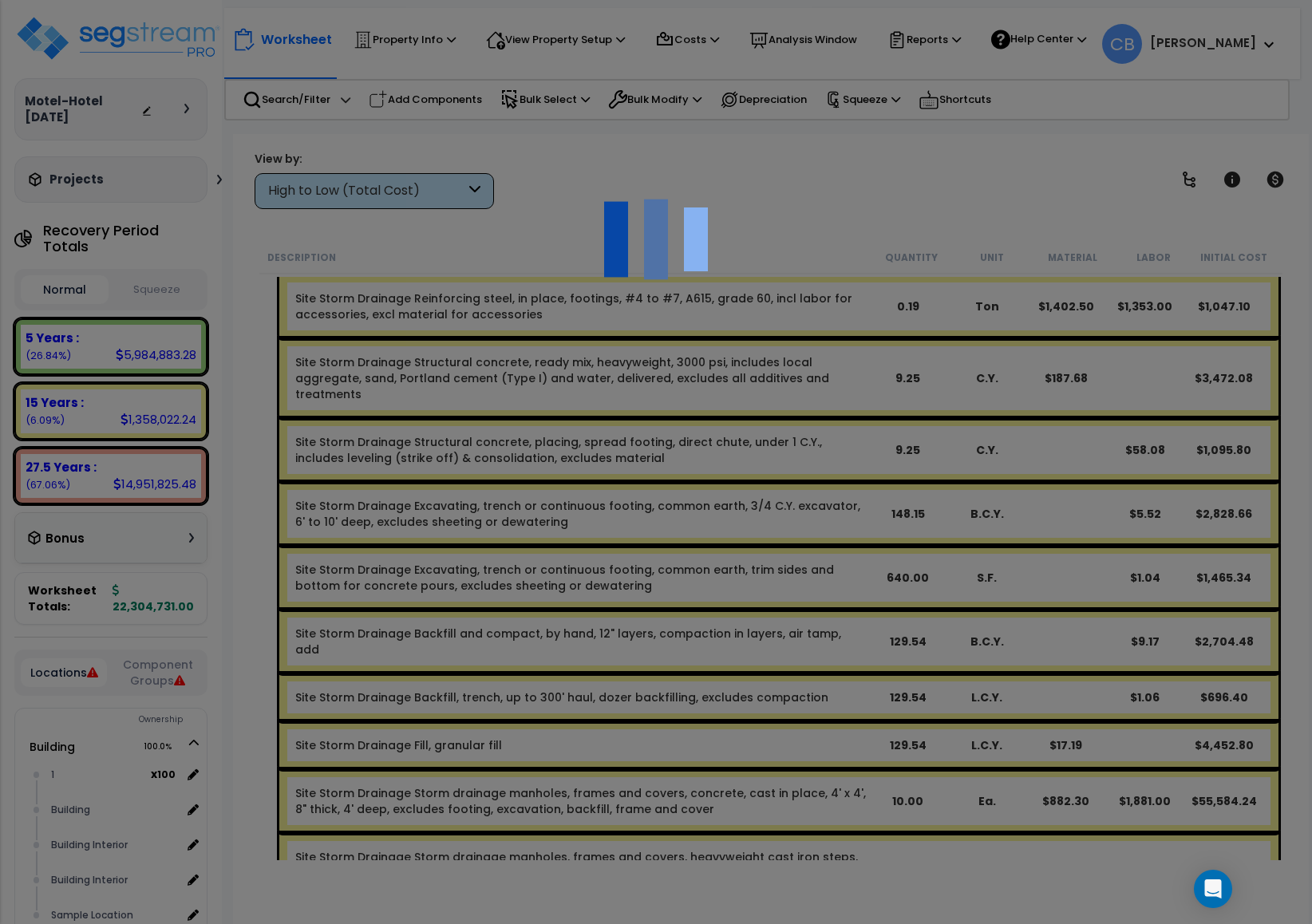
click at [663, 633] on div at bounding box center [656, 462] width 1312 height 924
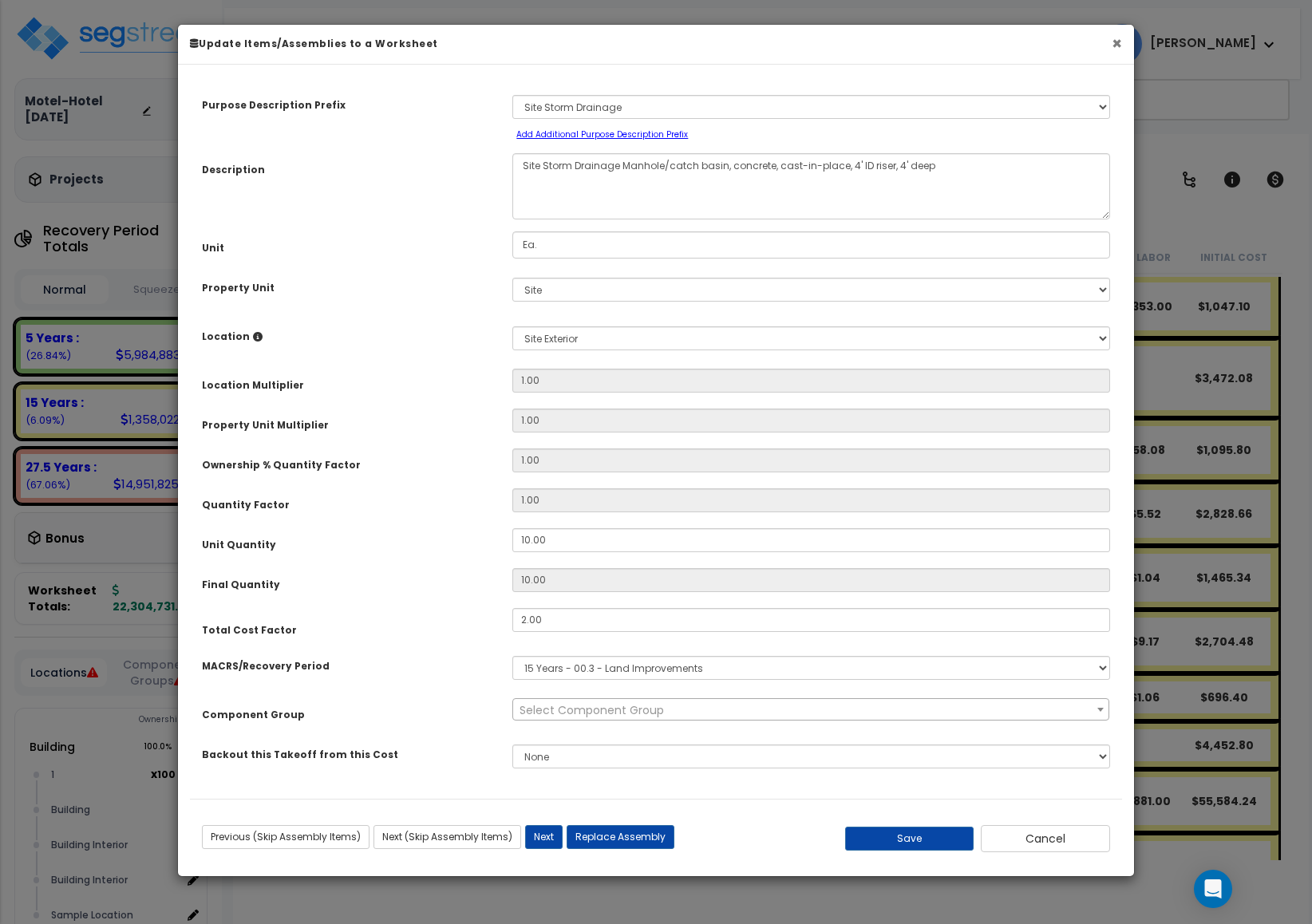
click at [1116, 47] on button "×" at bounding box center [1117, 43] width 10 height 17
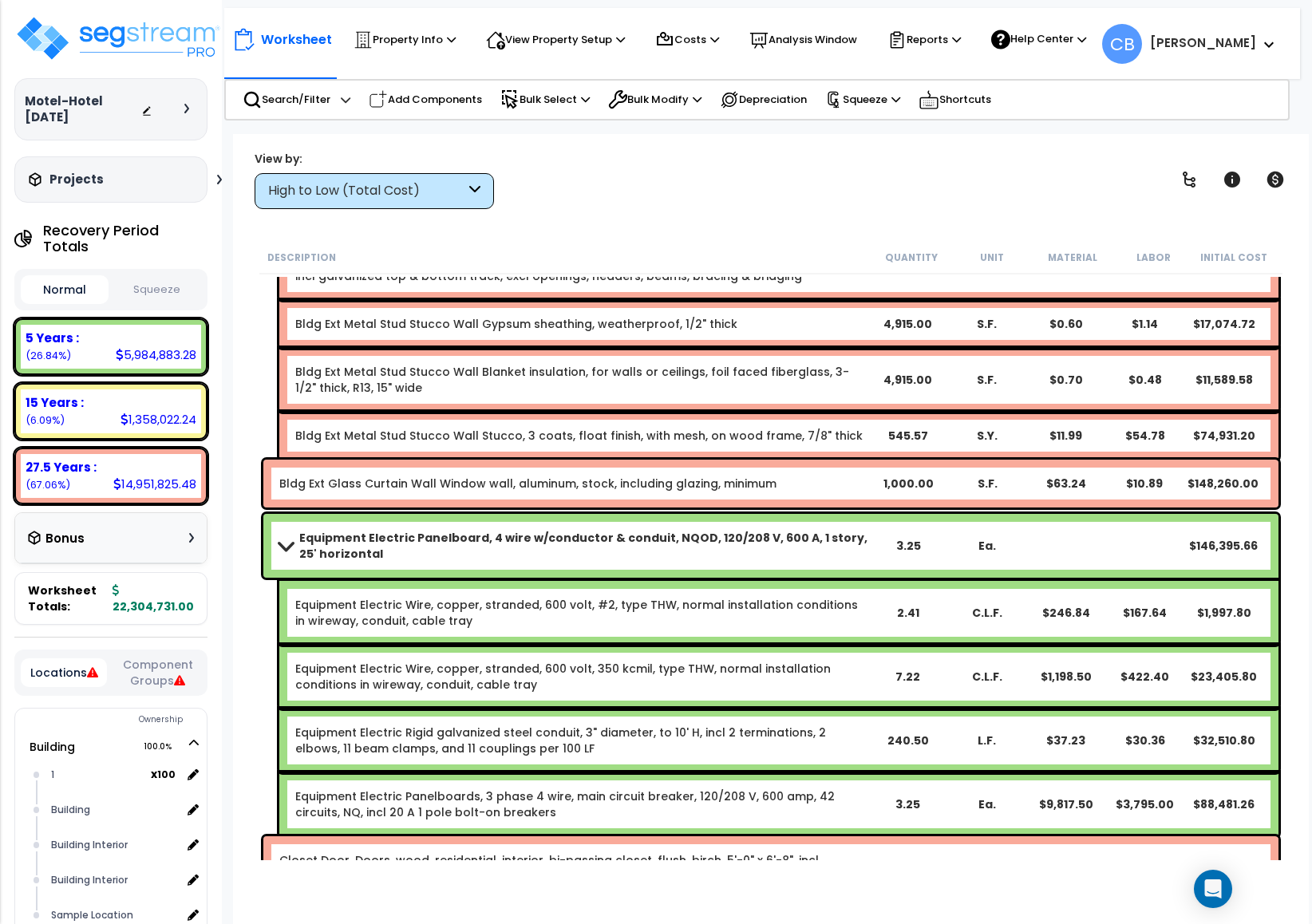
click at [594, 480] on link "Bldg Ext Glass Curtain Wall Window wall, aluminum, stock, including glazing, mi…" at bounding box center [528, 484] width 497 height 16
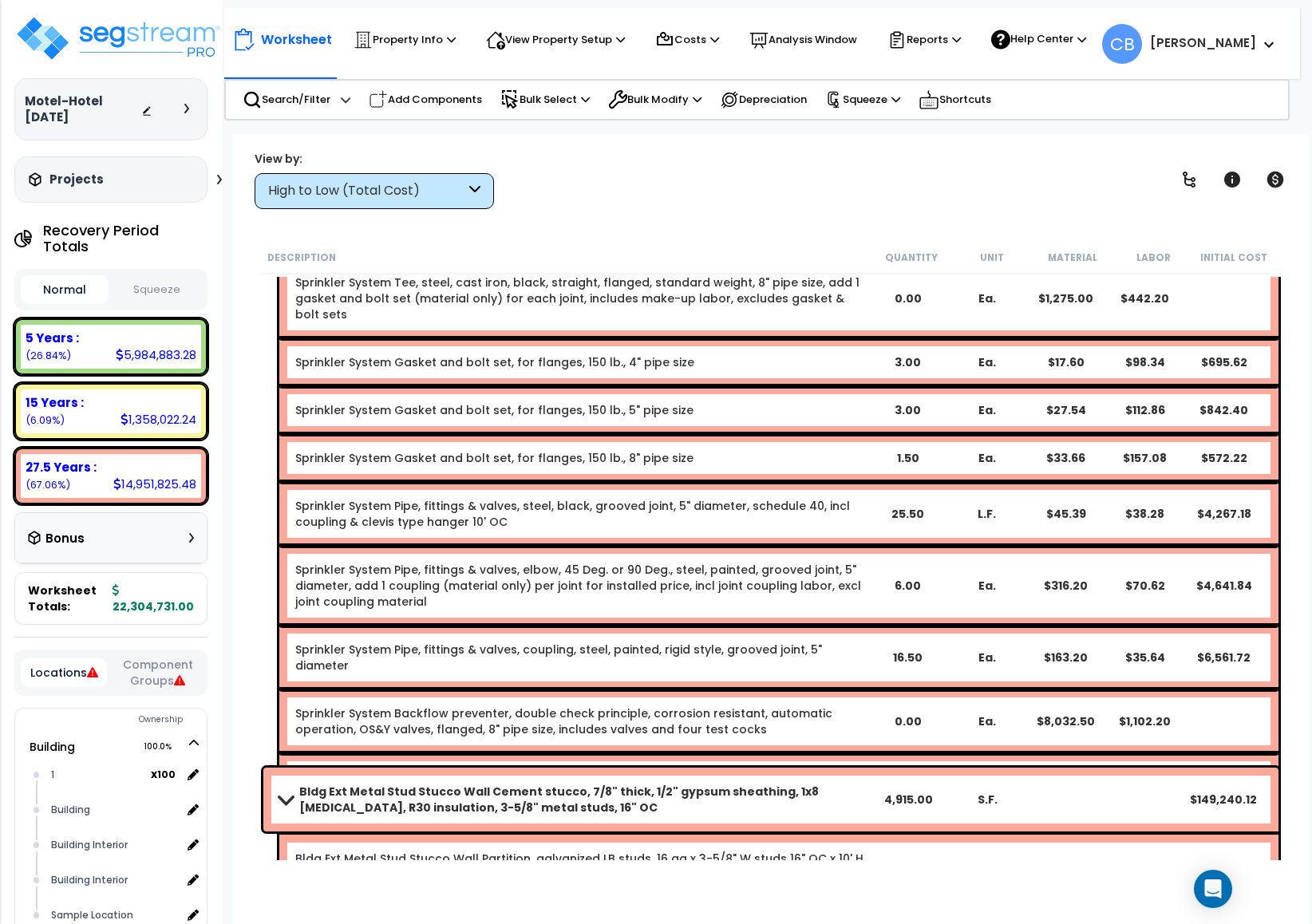
click at [594, 546] on div "Sprinkler System Pipe, fittings & valves, elbow, 45 Deg. or 90 Deg., steel, pai…" at bounding box center [779, 586] width 1000 height 79
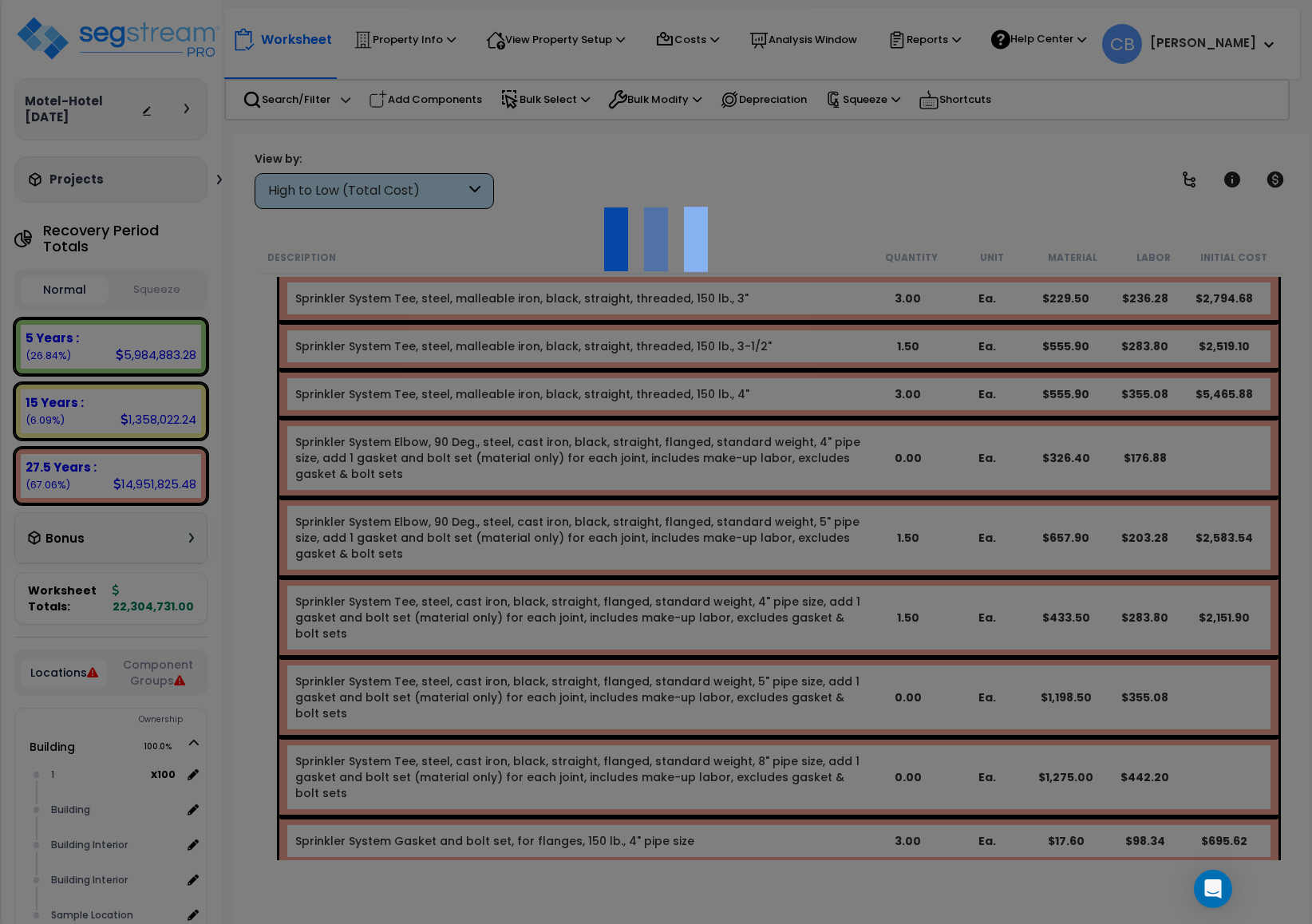
click at [594, 480] on div at bounding box center [656, 462] width 1312 height 924
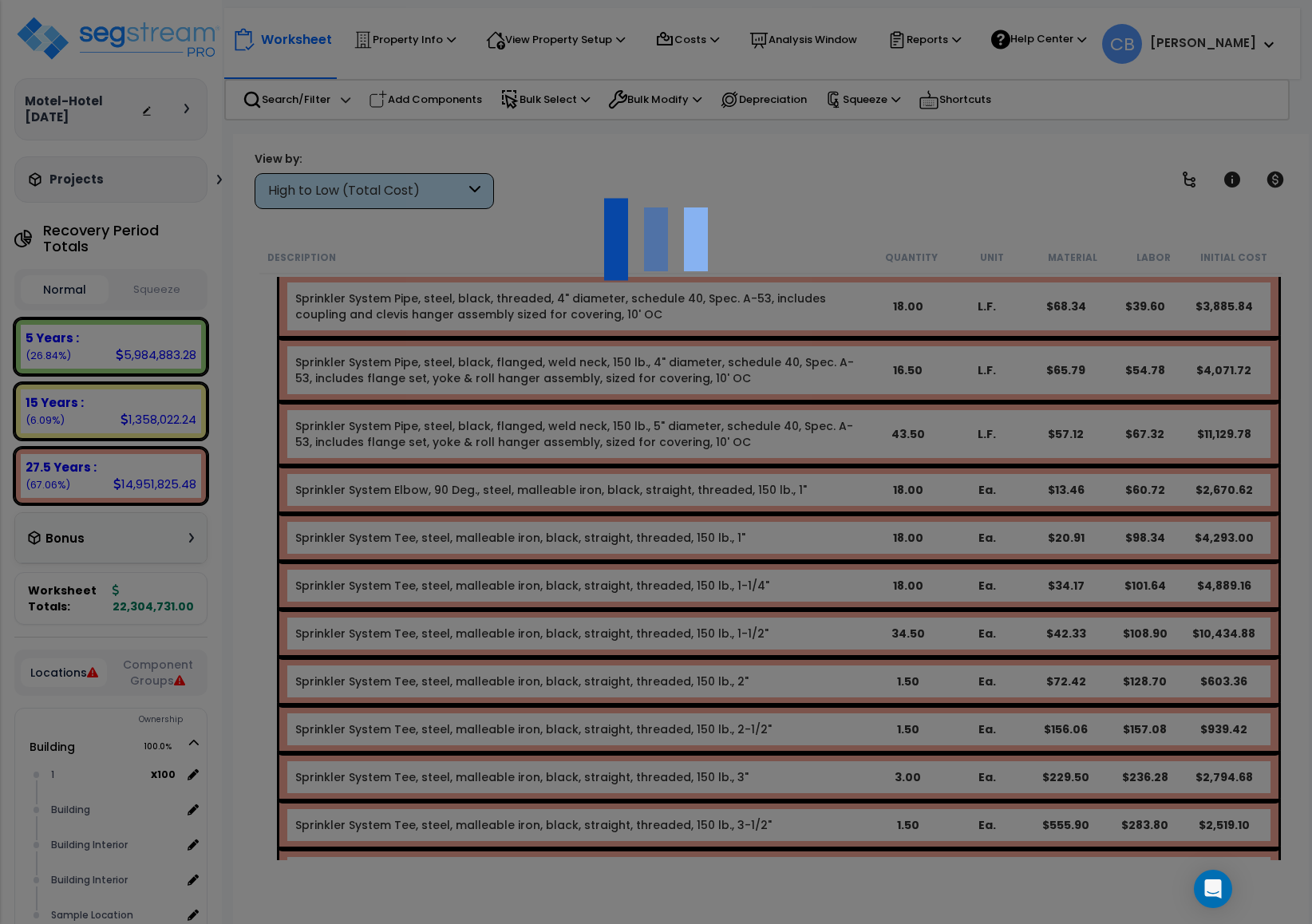
click at [594, 134] on div "We are Building your Property. So please grab a coffee and let us do the heavy …" at bounding box center [656, 102] width 1312 height 63
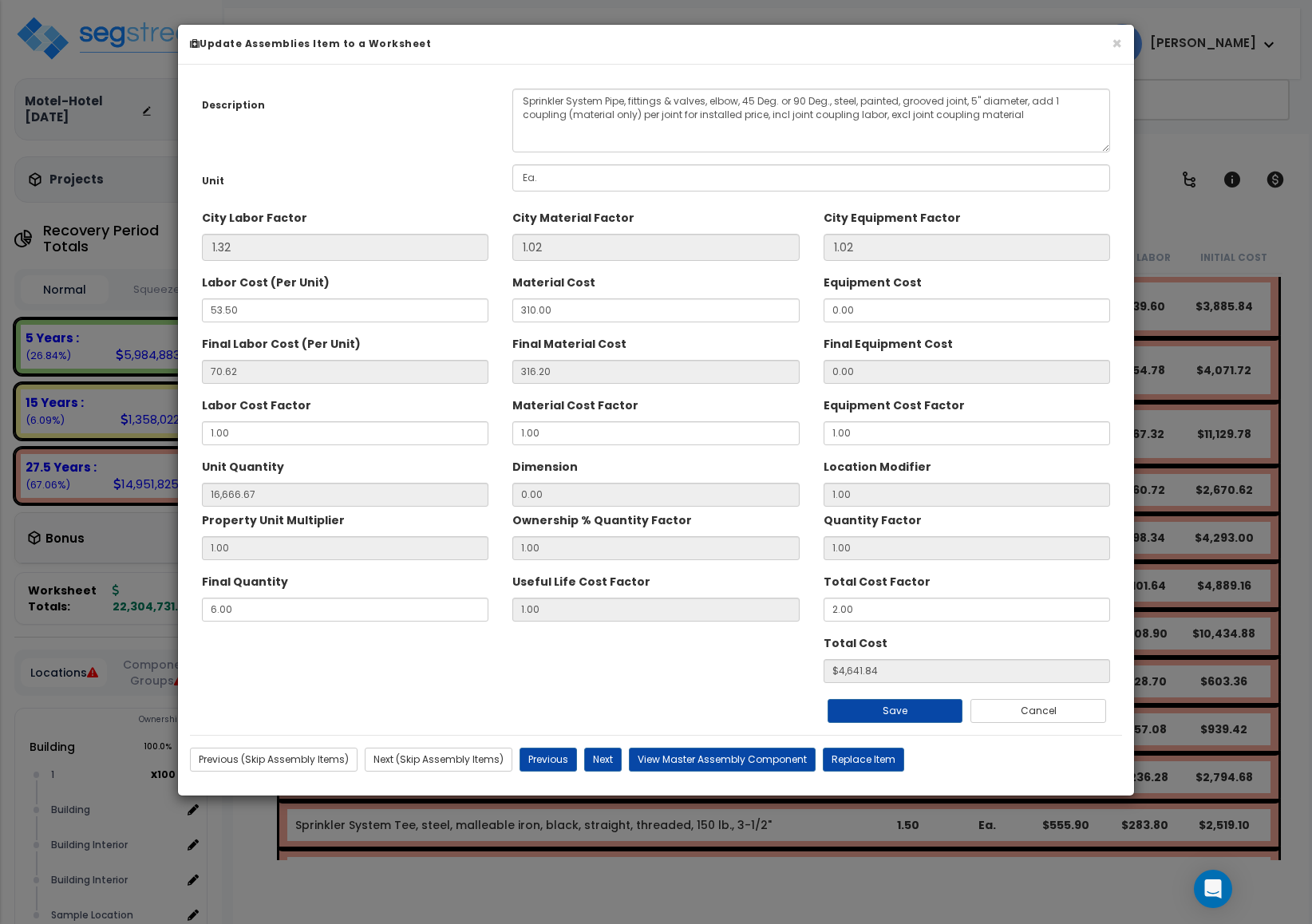
scroll to position [10030, 0]
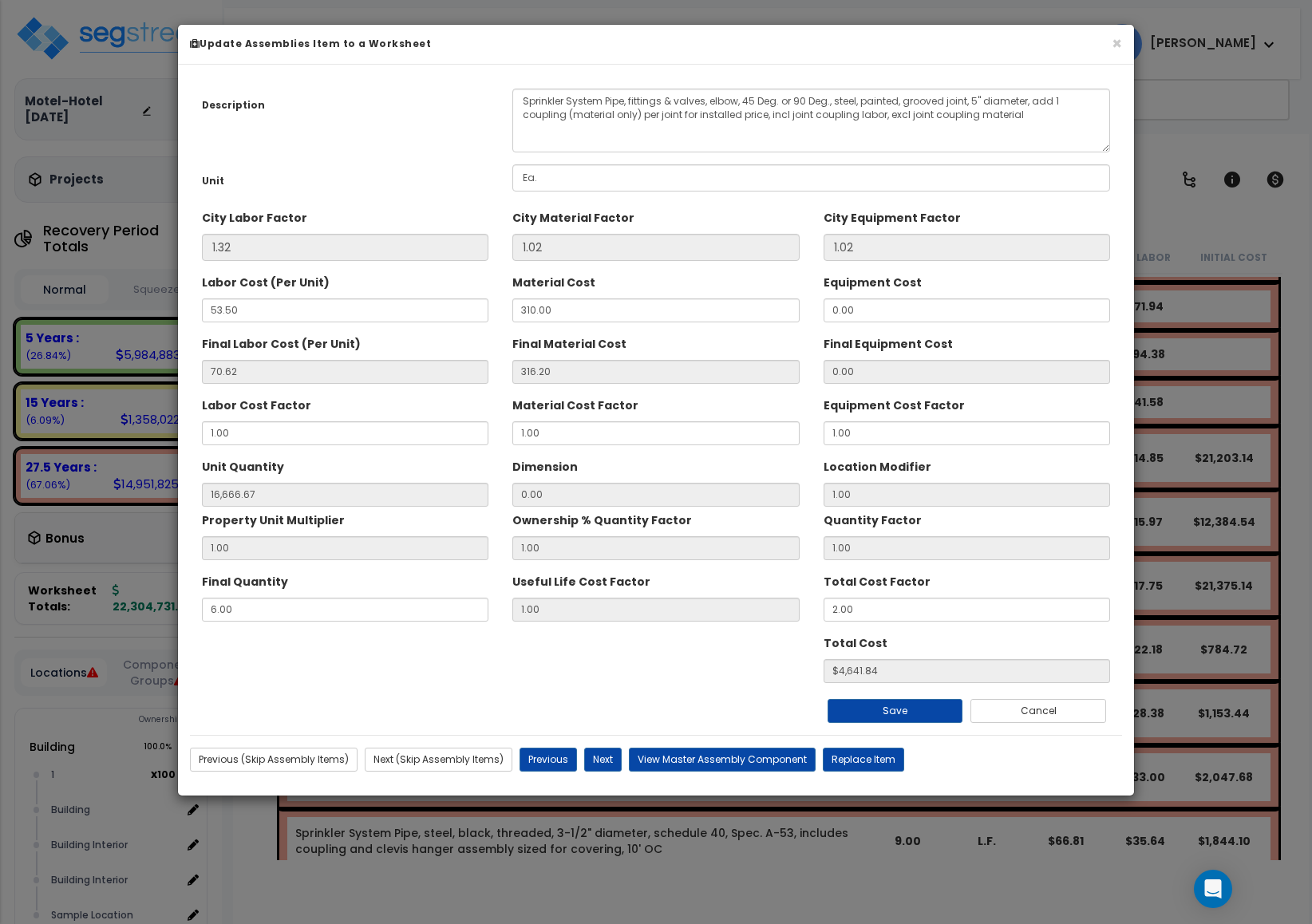
click at [594, 480] on div "Dimension 0.00" at bounding box center [656, 480] width 287 height 54
click at [1119, 41] on button "×" at bounding box center [1117, 43] width 10 height 17
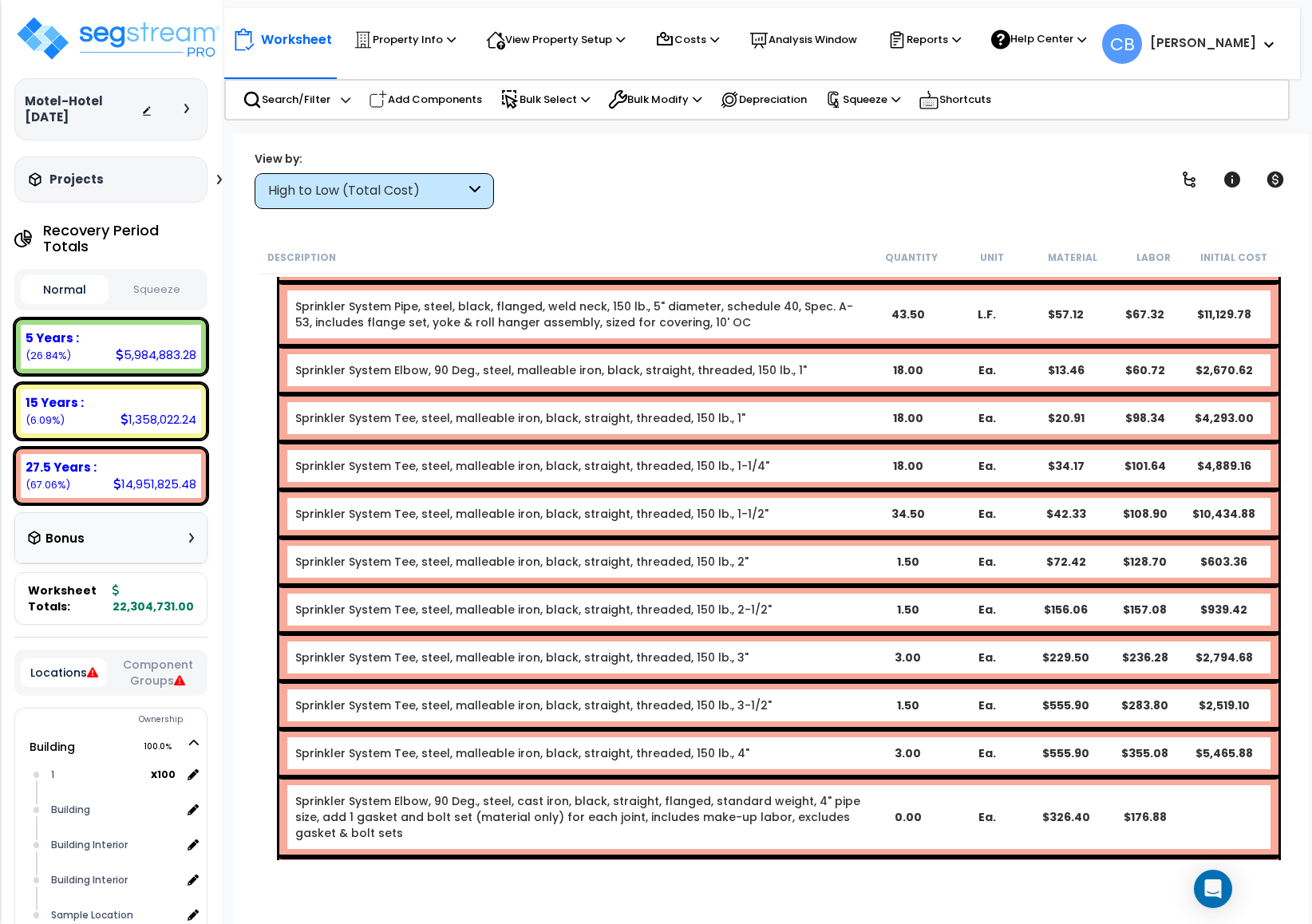
click at [621, 538] on div "Sprinkler System Tee, steel, malleable iron, black, straight, threaded, 150 lb.…" at bounding box center [779, 562] width 1000 height 48
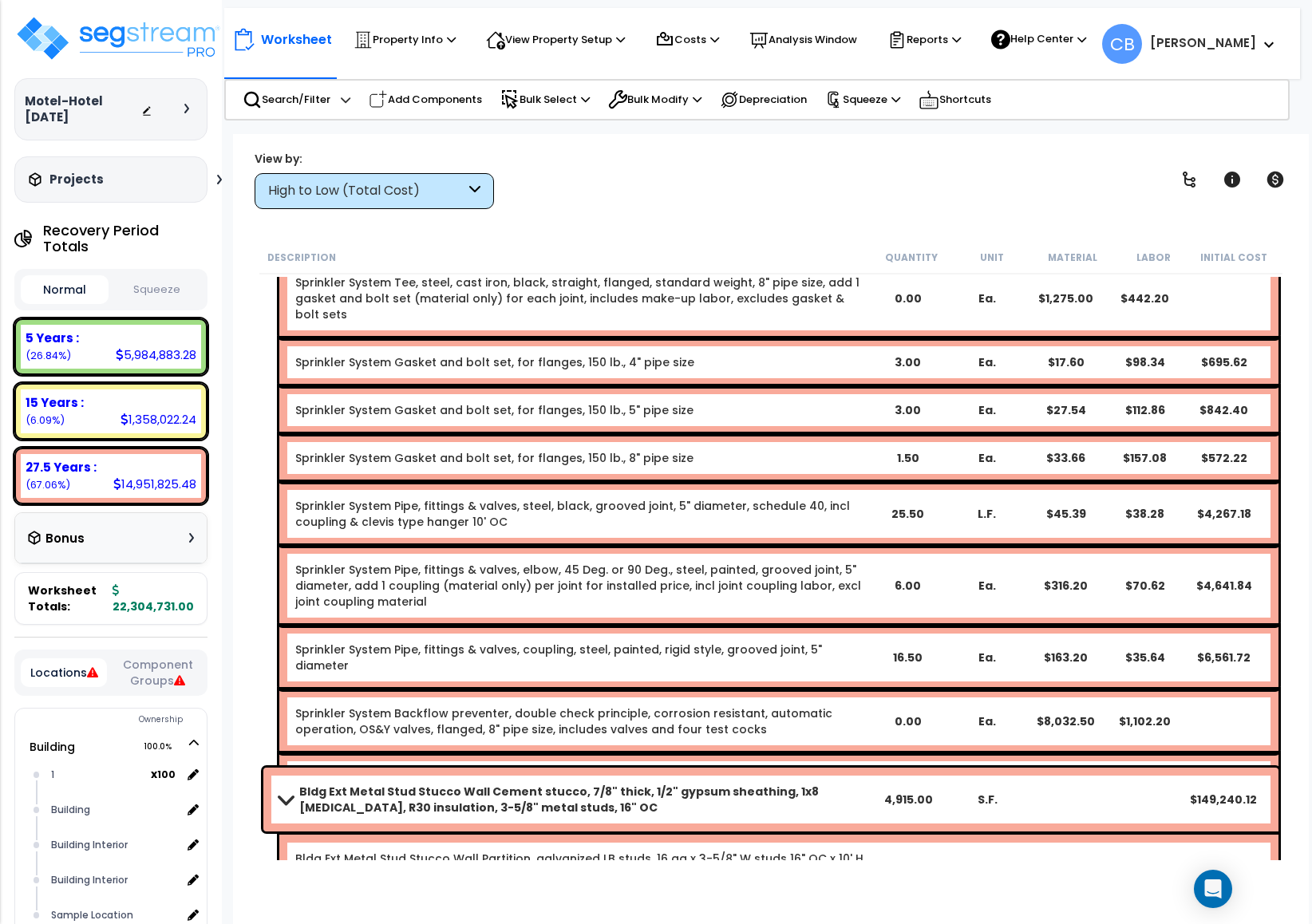
click at [431, 562] on link "Sprinkler System Pipe, fittings & valves, elbow, 45 Deg. or 90 Deg., steel, pai…" at bounding box center [581, 586] width 572 height 48
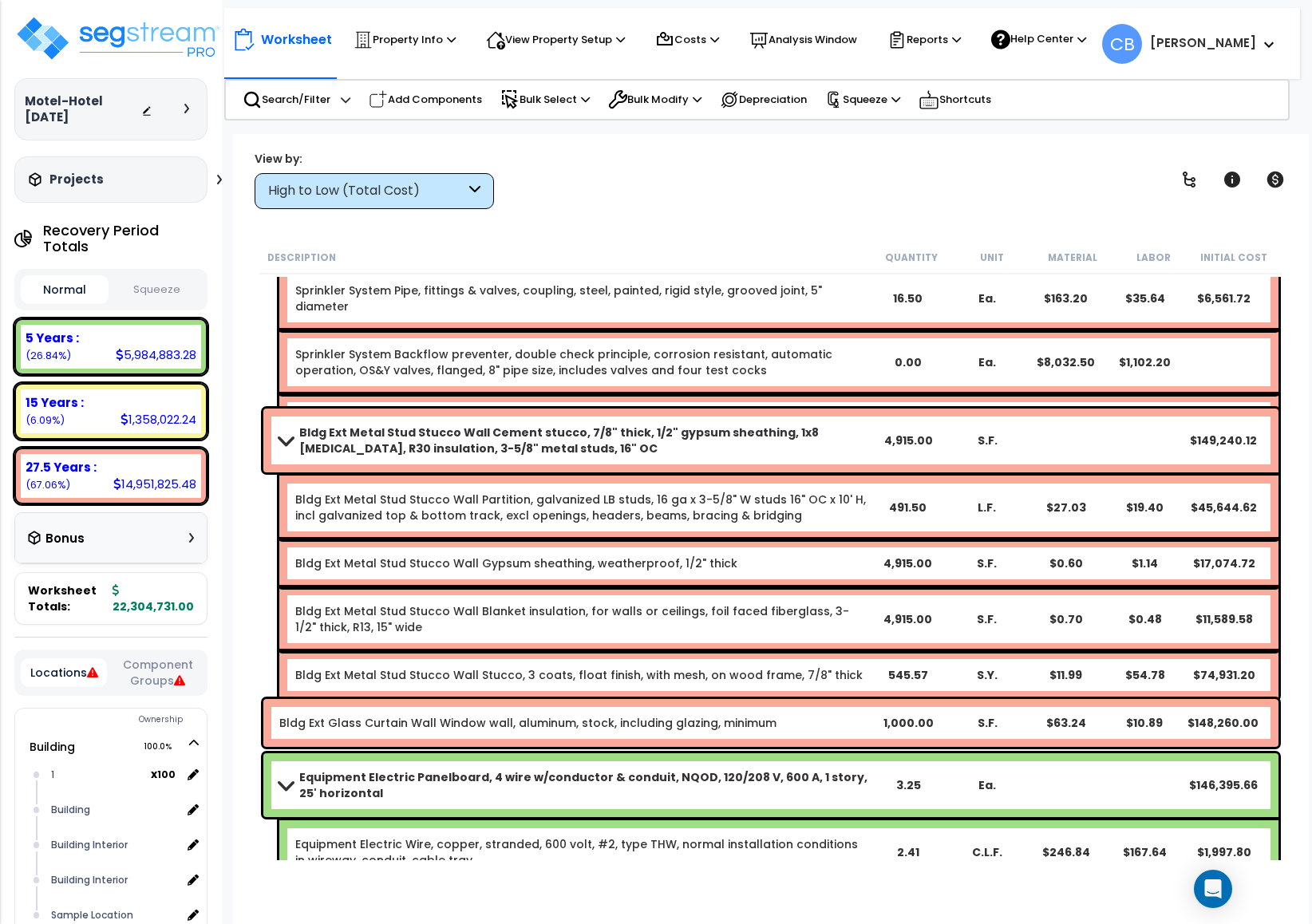
drag, startPoint x: 620, startPoint y: 534, endPoint x: 843, endPoint y: 551, distance: 223.6
click at [624, 539] on div "Bldg Ext Metal Stud Stucco Wall Gypsum sheathing, weatherproof, 1/2" thick 4,91…" at bounding box center [779, 563] width 1000 height 48
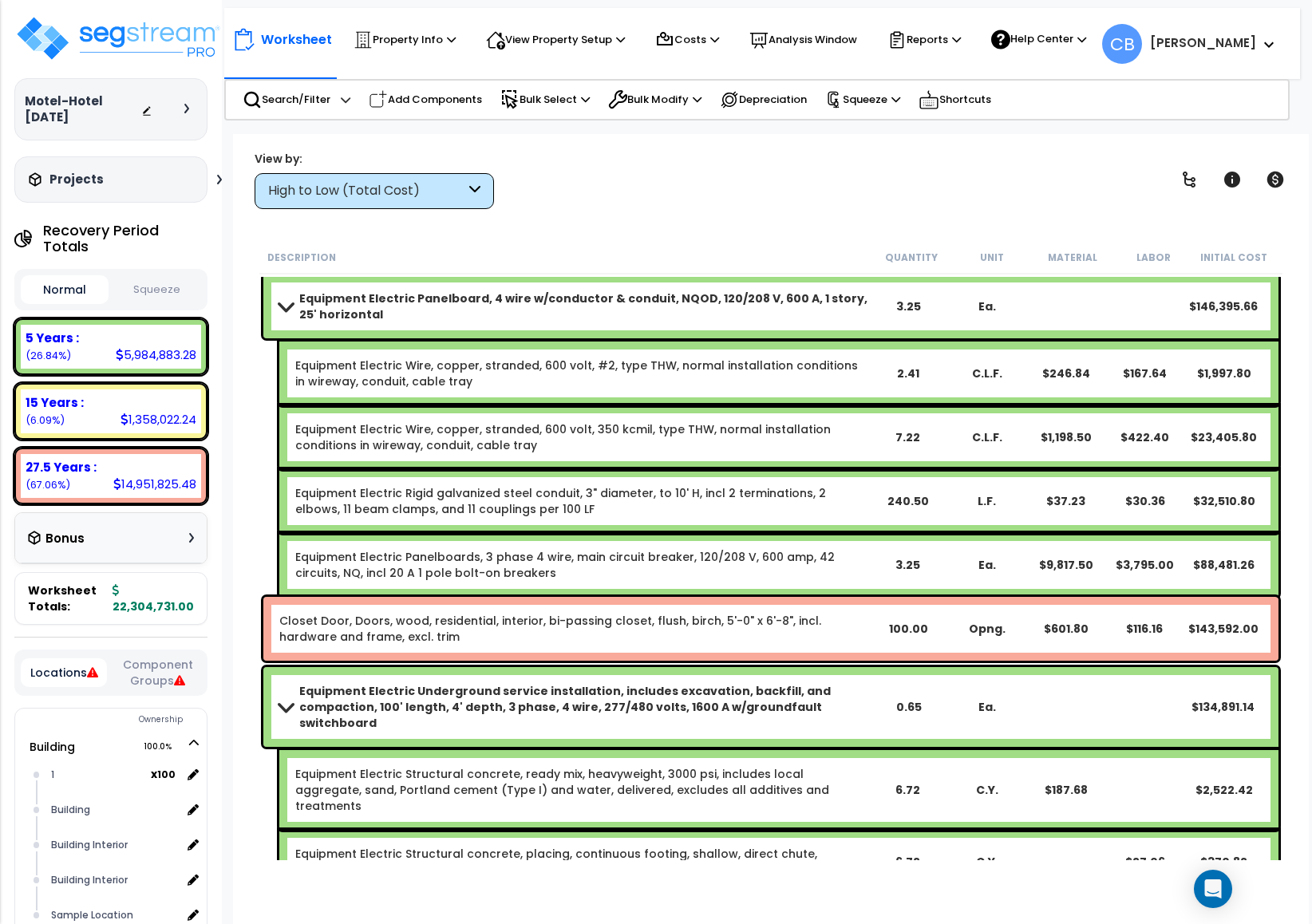
click at [843, 551] on link "Equipment Electric Panelboards, 3 phase 4 wire, main circuit breaker, 120/208 V…" at bounding box center [581, 565] width 572 height 32
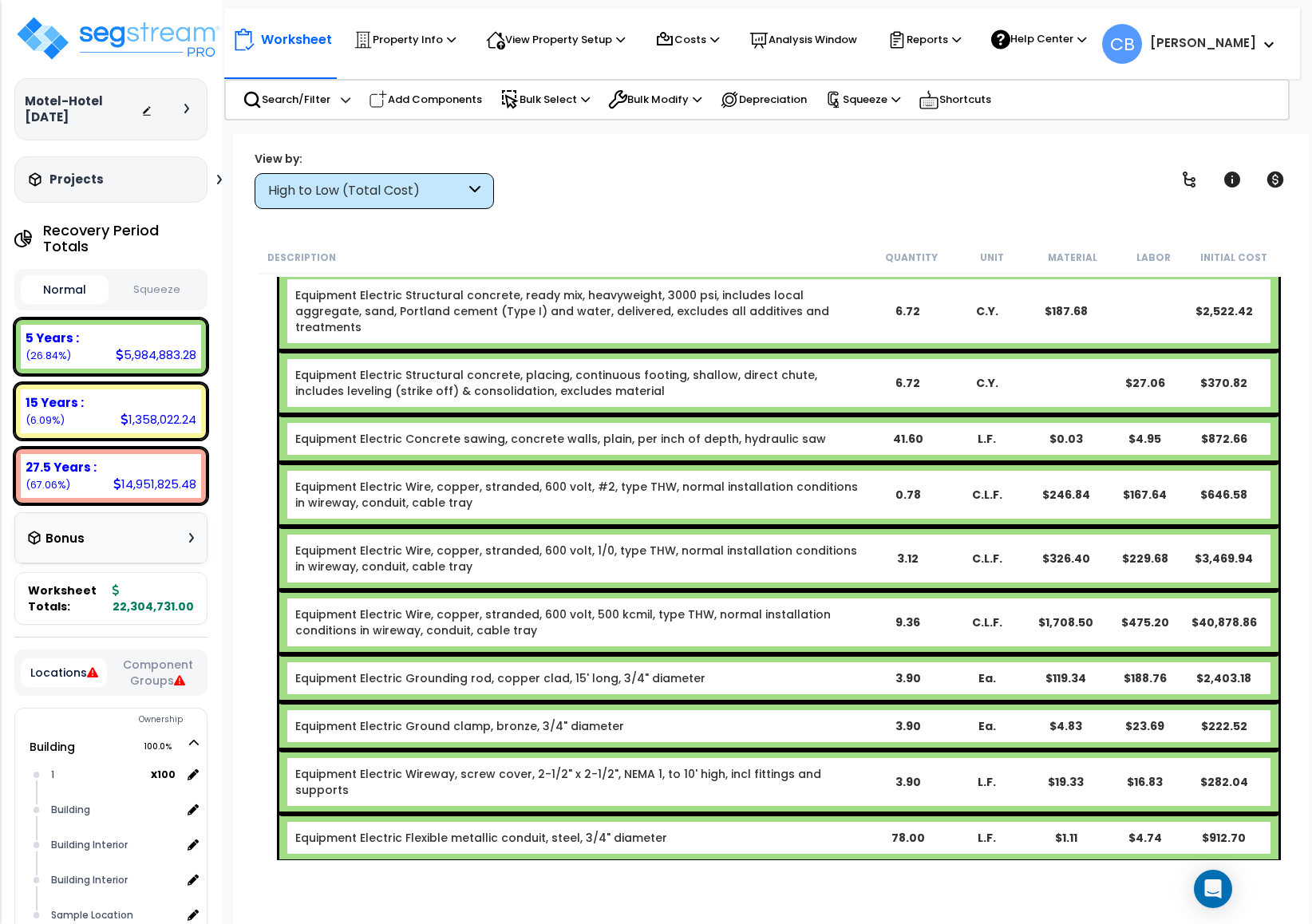
click at [515, 591] on div "Equipment Electric Wire, copper, stranded, 600 volt, 500 kcmil, type THW, norma…" at bounding box center [779, 623] width 1000 height 63
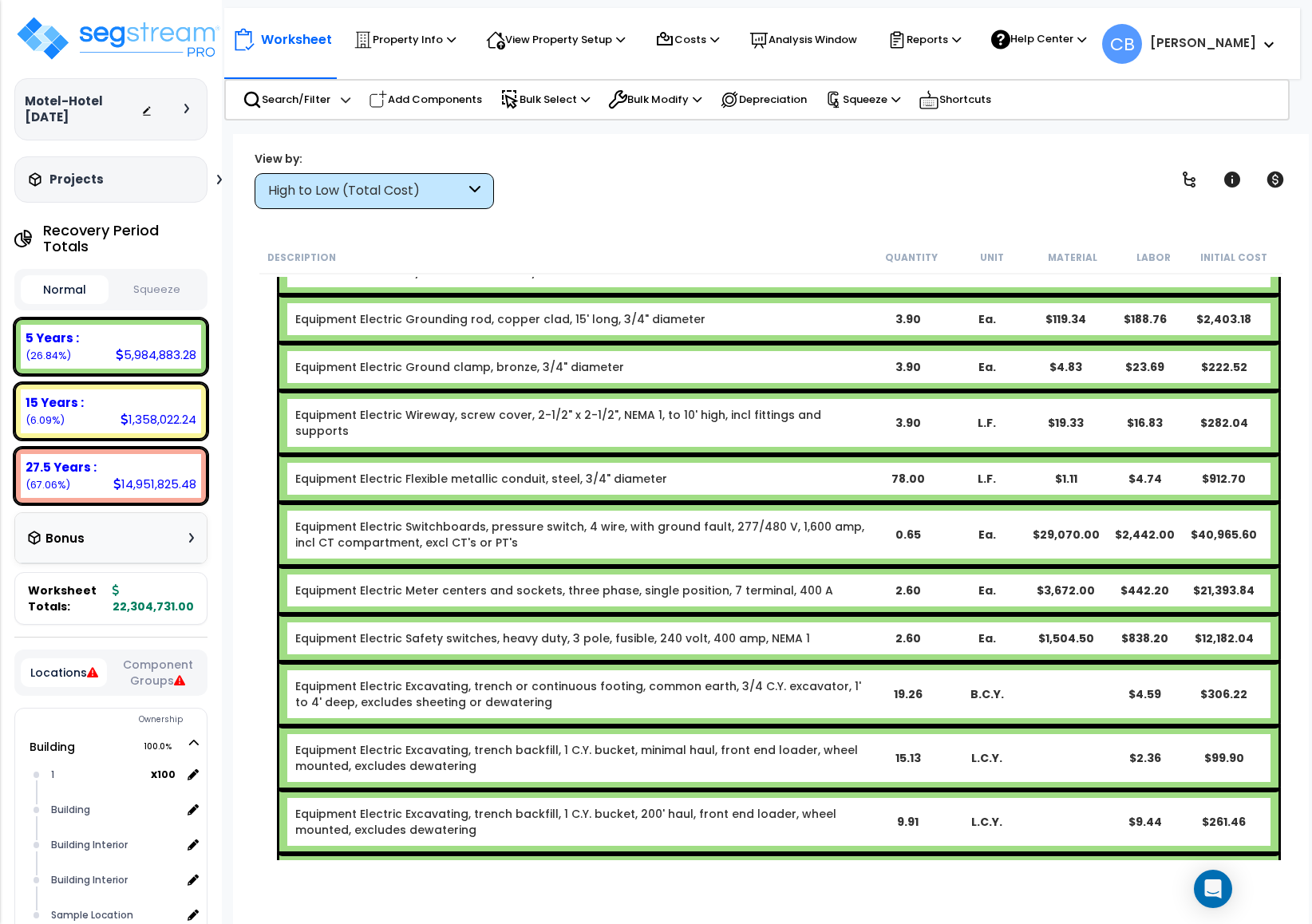
click at [417, 615] on div "Equipment Electric Safety switches, heavy duty, 3 pole, fusible, 240 volt, 400 …" at bounding box center [779, 638] width 1000 height 48
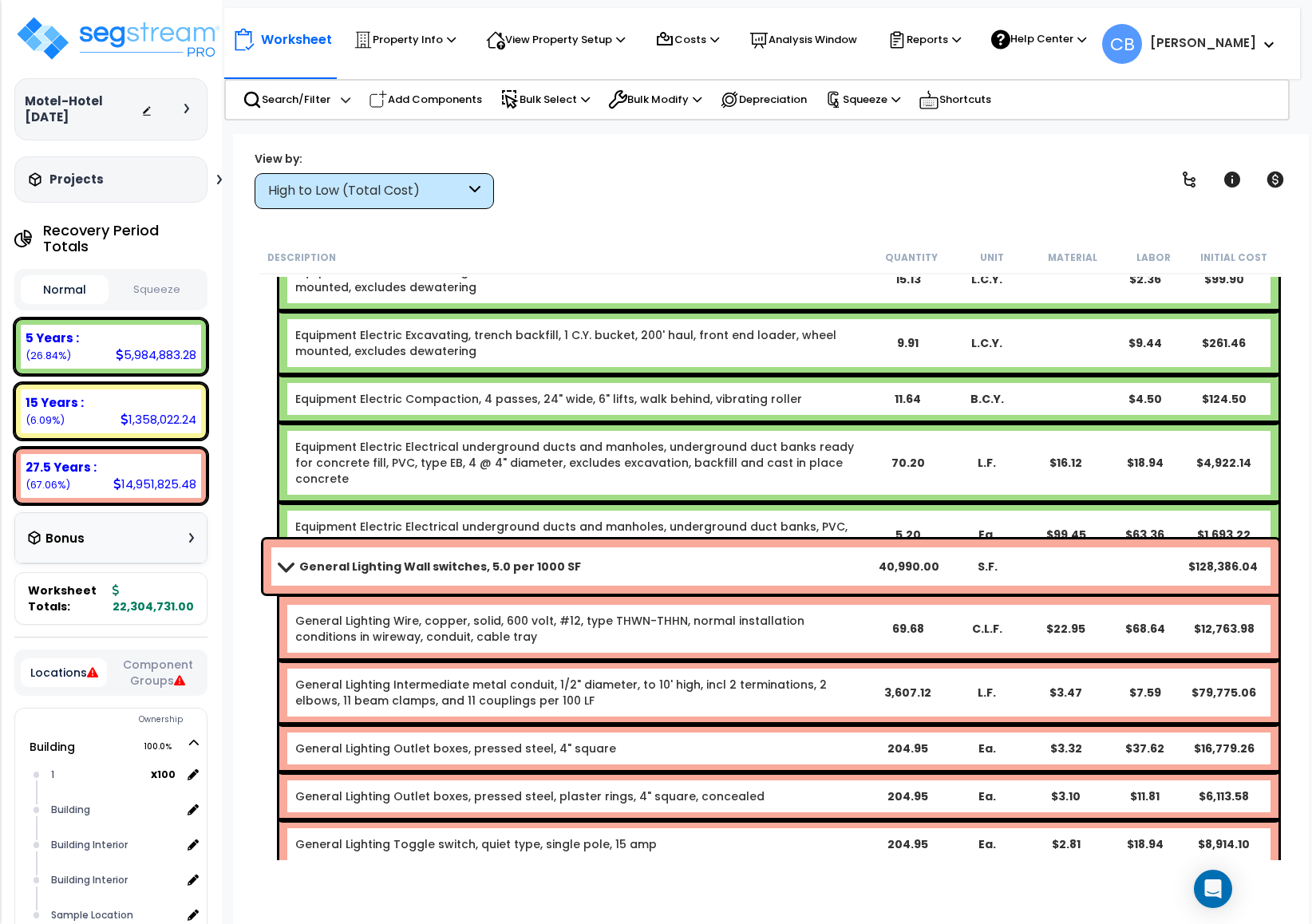
drag, startPoint x: 493, startPoint y: 555, endPoint x: 506, endPoint y: 553, distance: 13.2
click at [496, 555] on link "General Lighting Wall switches, 5.0 per 1000 SF" at bounding box center [574, 566] width 590 height 23
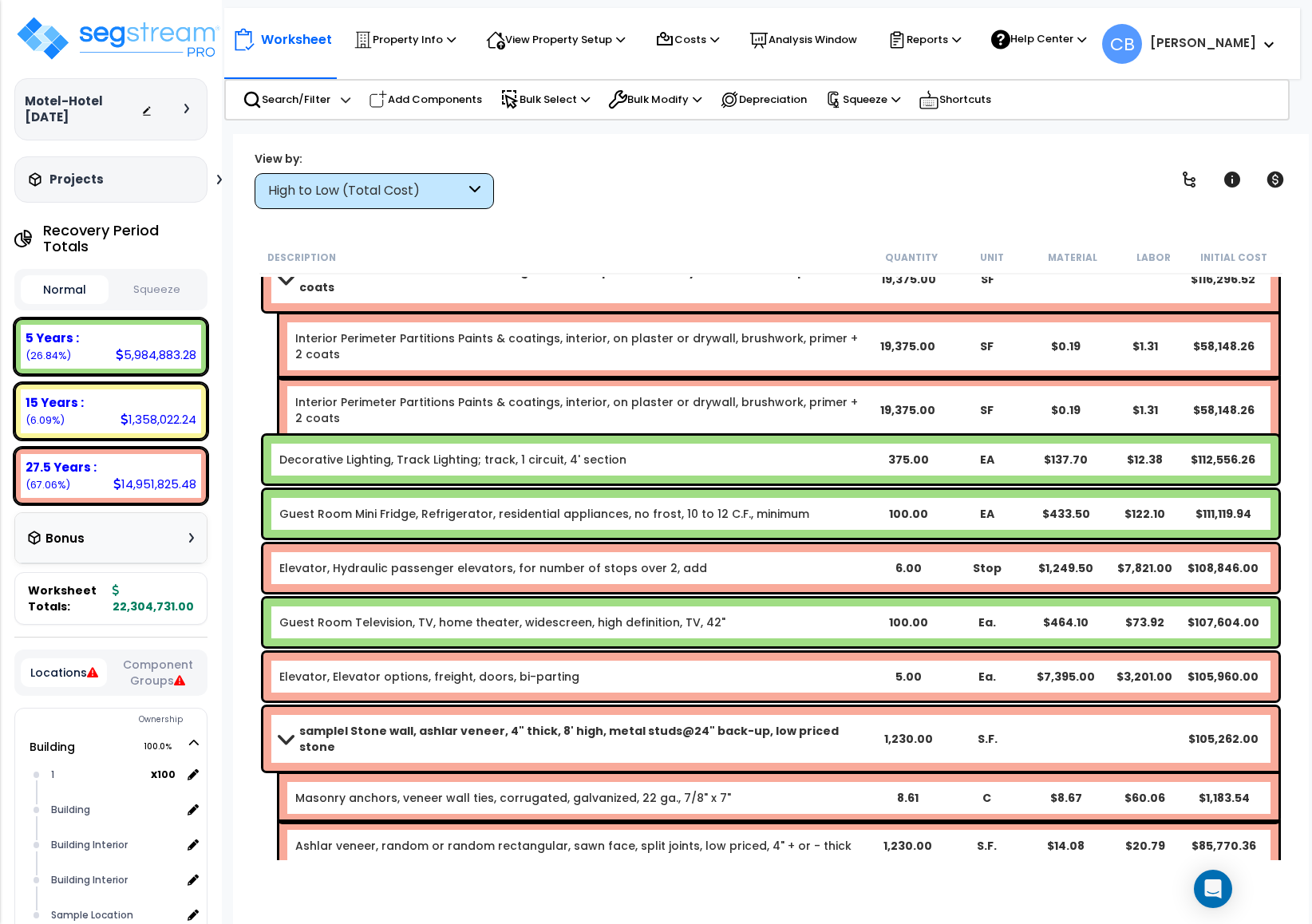
click at [704, 573] on b "Elevator, Hydraulic passenger elevators, for number of stops over 2, add" at bounding box center [574, 568] width 590 height 16
